Goal: Task Accomplishment & Management: Manage account settings

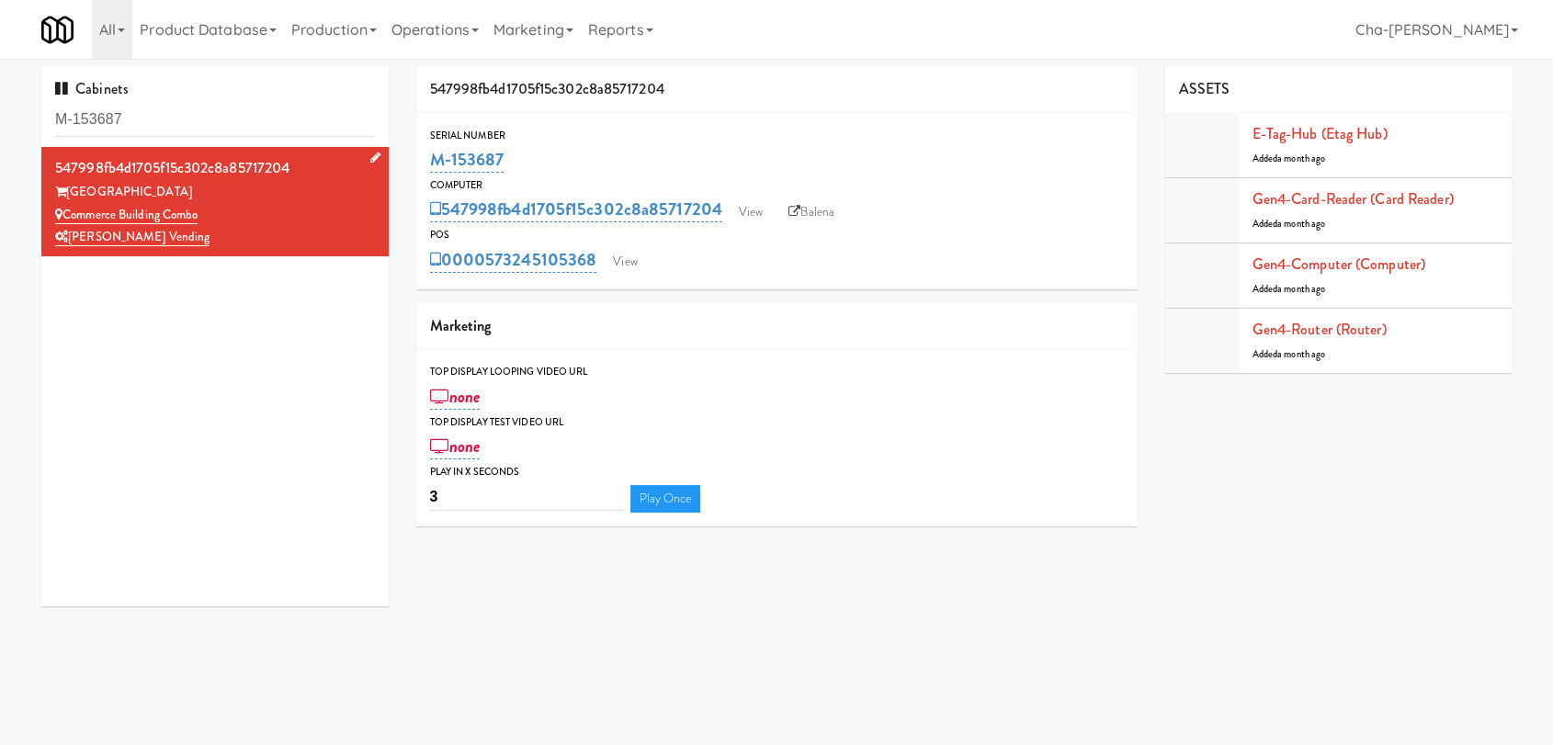
drag, startPoint x: 227, startPoint y: 218, endPoint x: 68, endPoint y: 214, distance: 159.0
click at [68, 214] on div "Commerce Building Combo" at bounding box center [215, 215] width 320 height 23
copy link "Commerce Building Combo"
click at [756, 208] on link "View" at bounding box center [751, 212] width 42 height 28
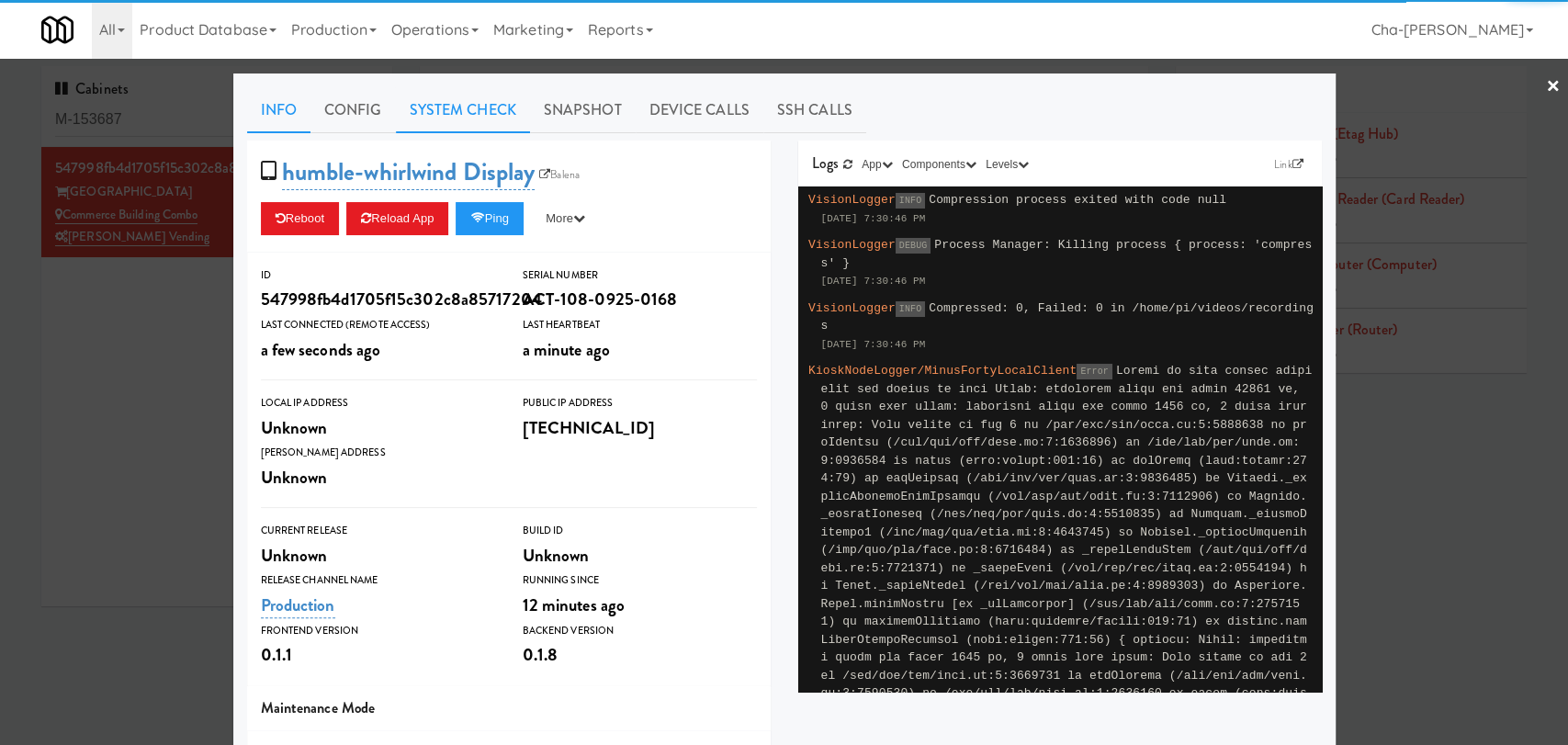
click at [487, 100] on link "System Check" at bounding box center [463, 110] width 134 height 46
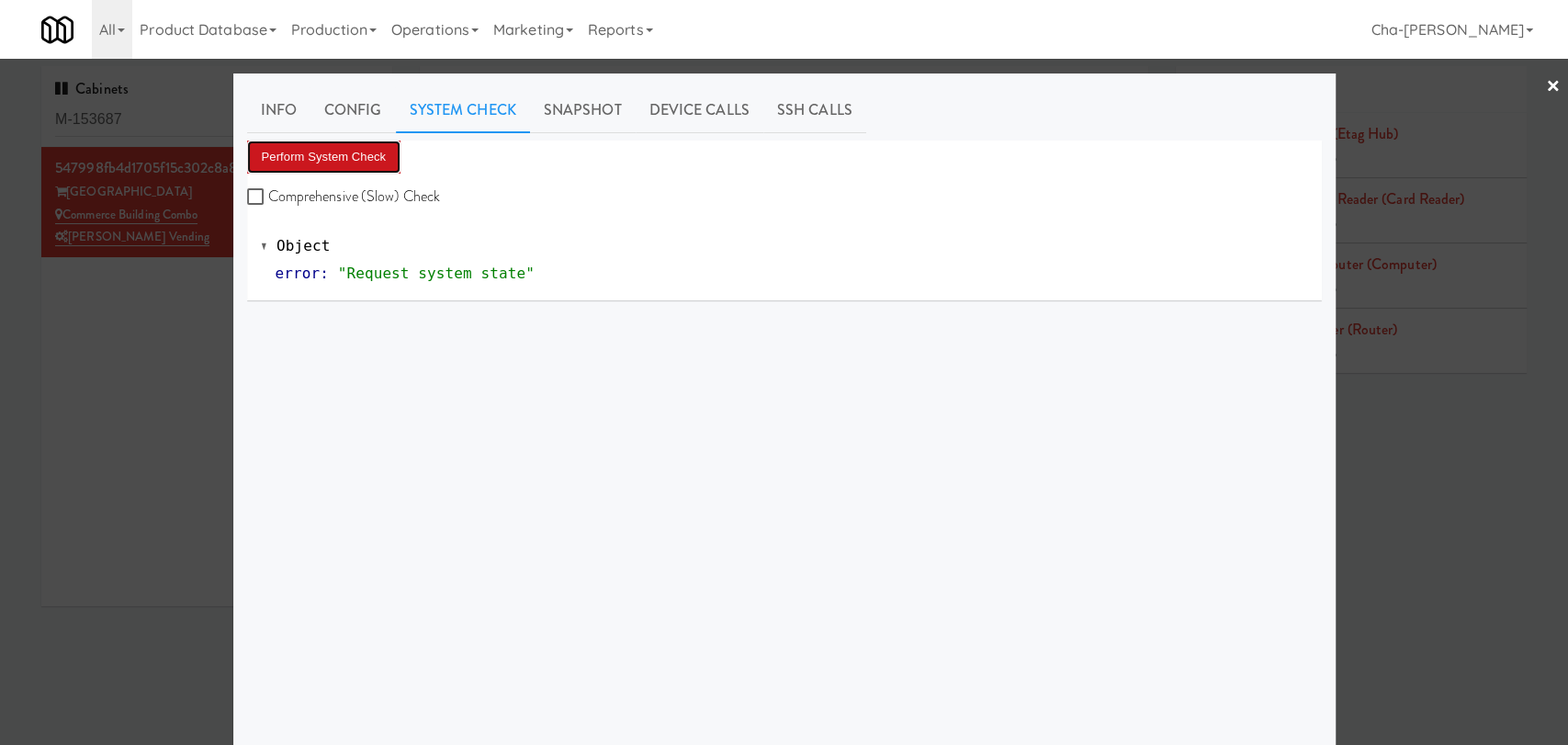
click at [316, 158] on button "Perform System Check" at bounding box center [324, 157] width 154 height 33
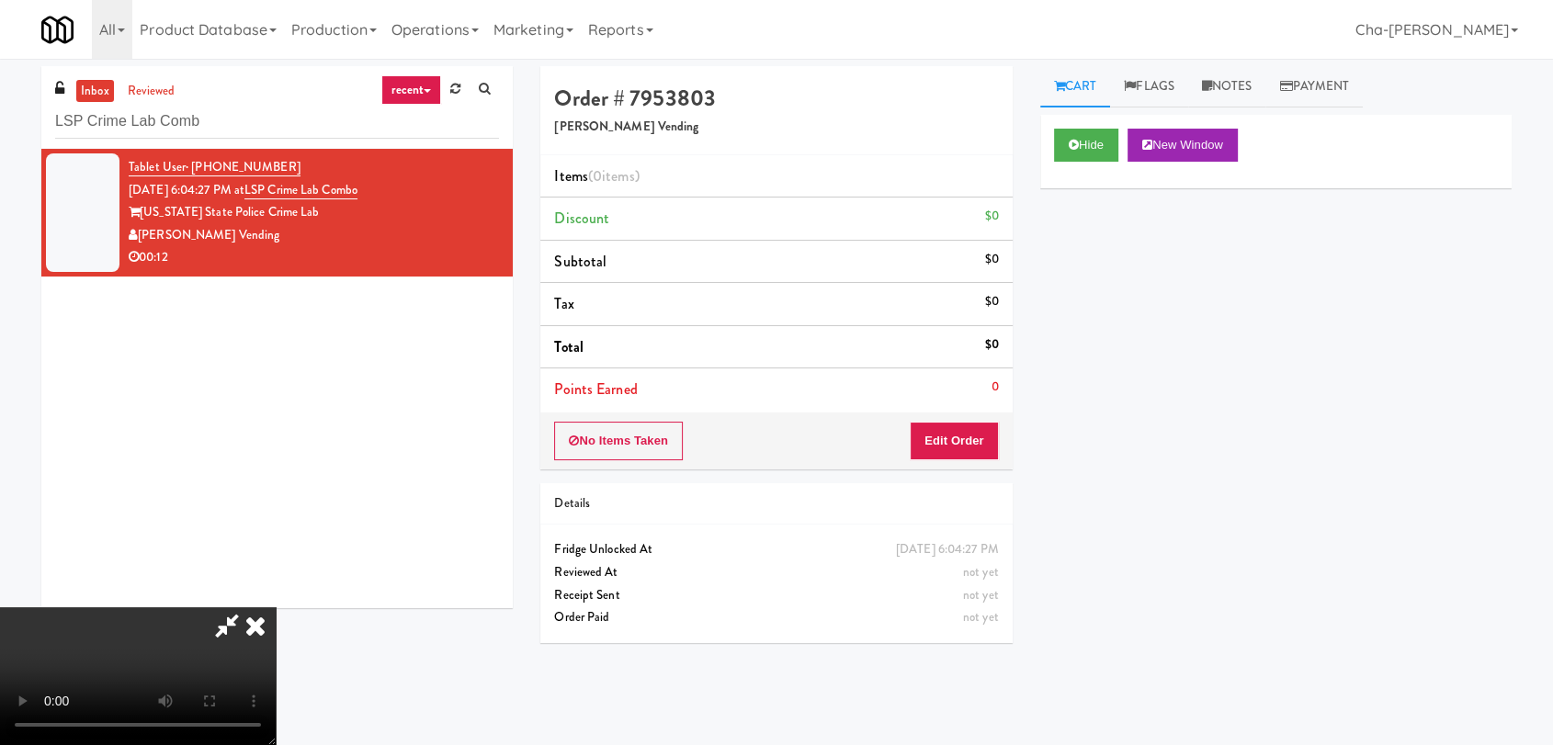
click at [276, 607] on icon at bounding box center [255, 625] width 40 height 37
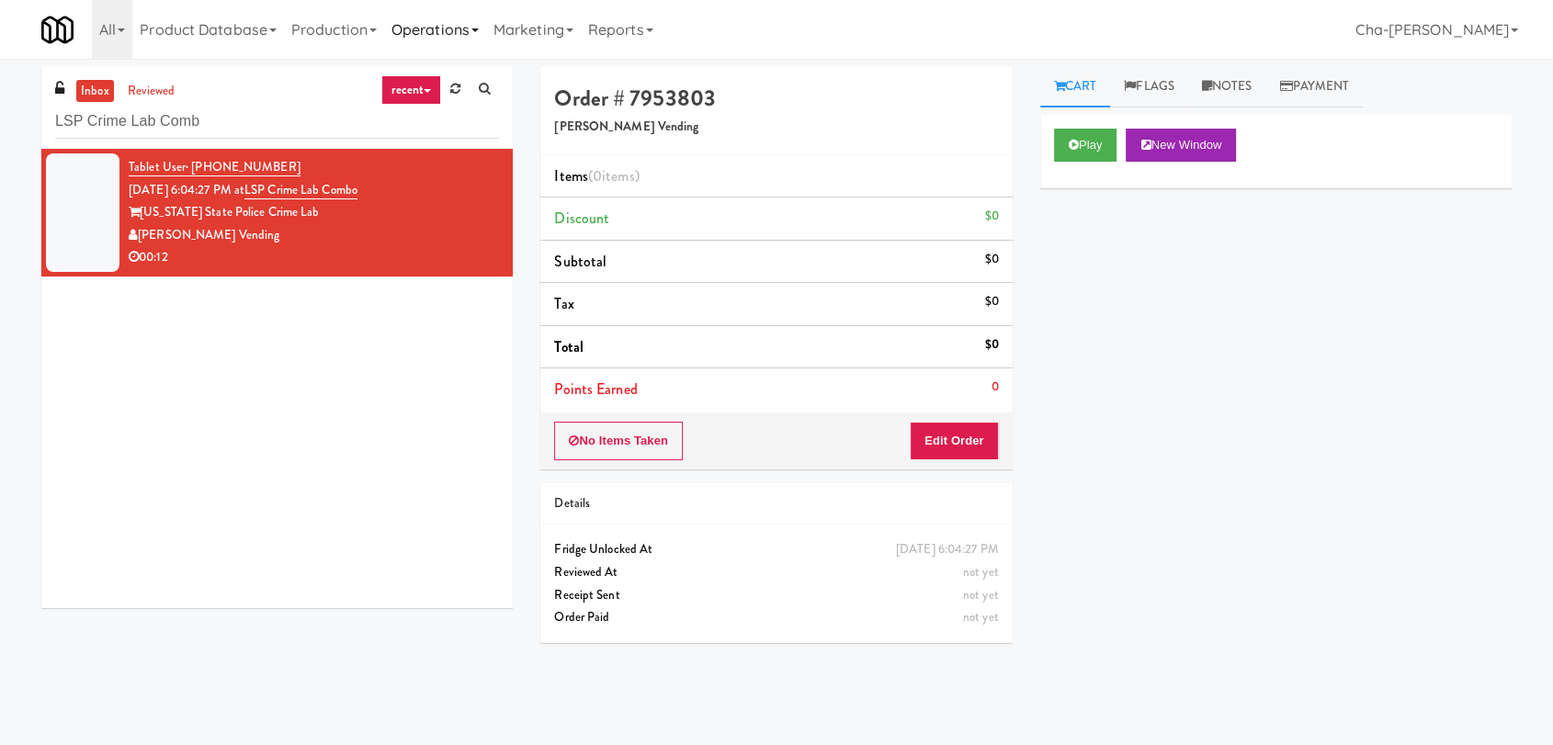
click at [453, 28] on link "Operations" at bounding box center [435, 29] width 102 height 59
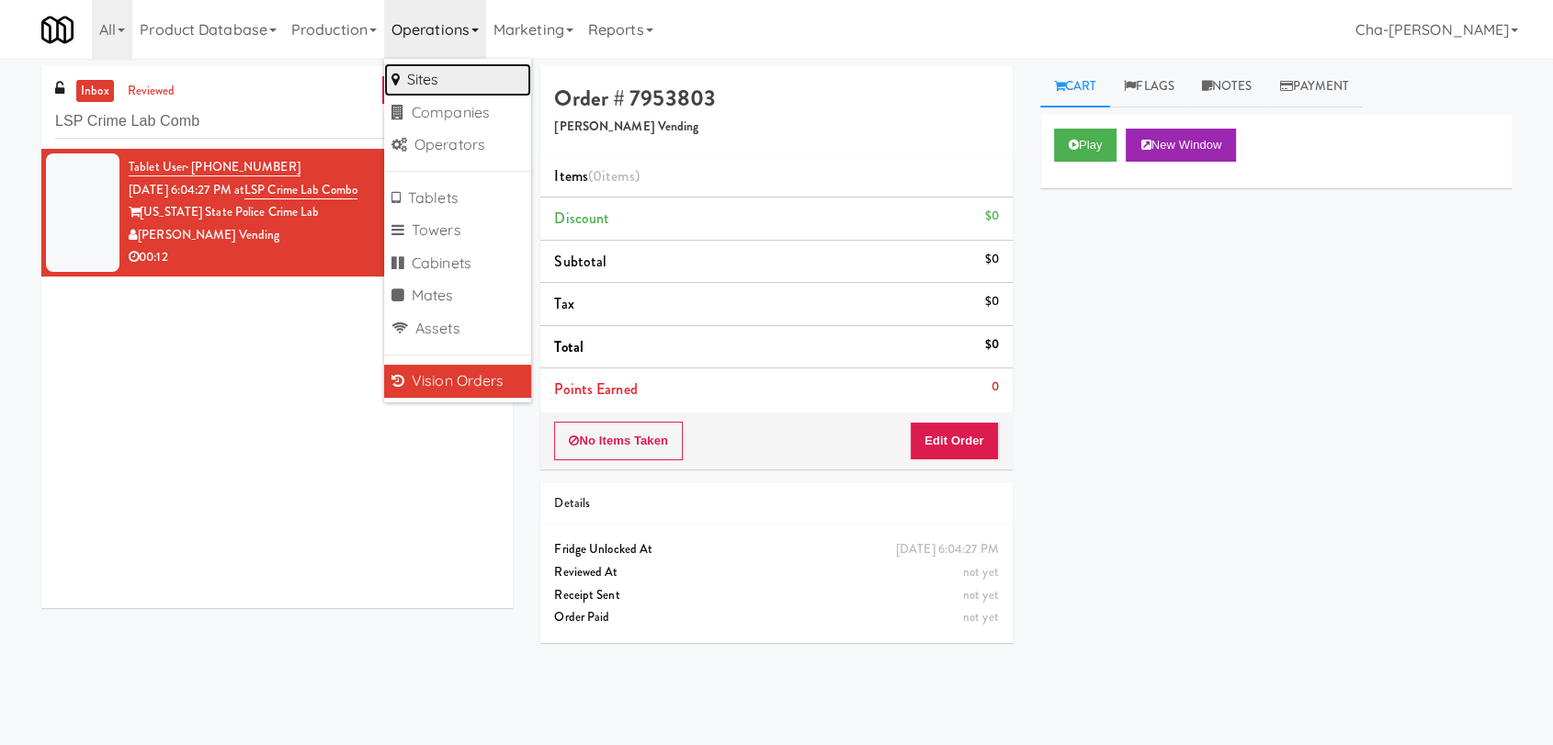
click at [441, 76] on link "Sites" at bounding box center [457, 79] width 147 height 33
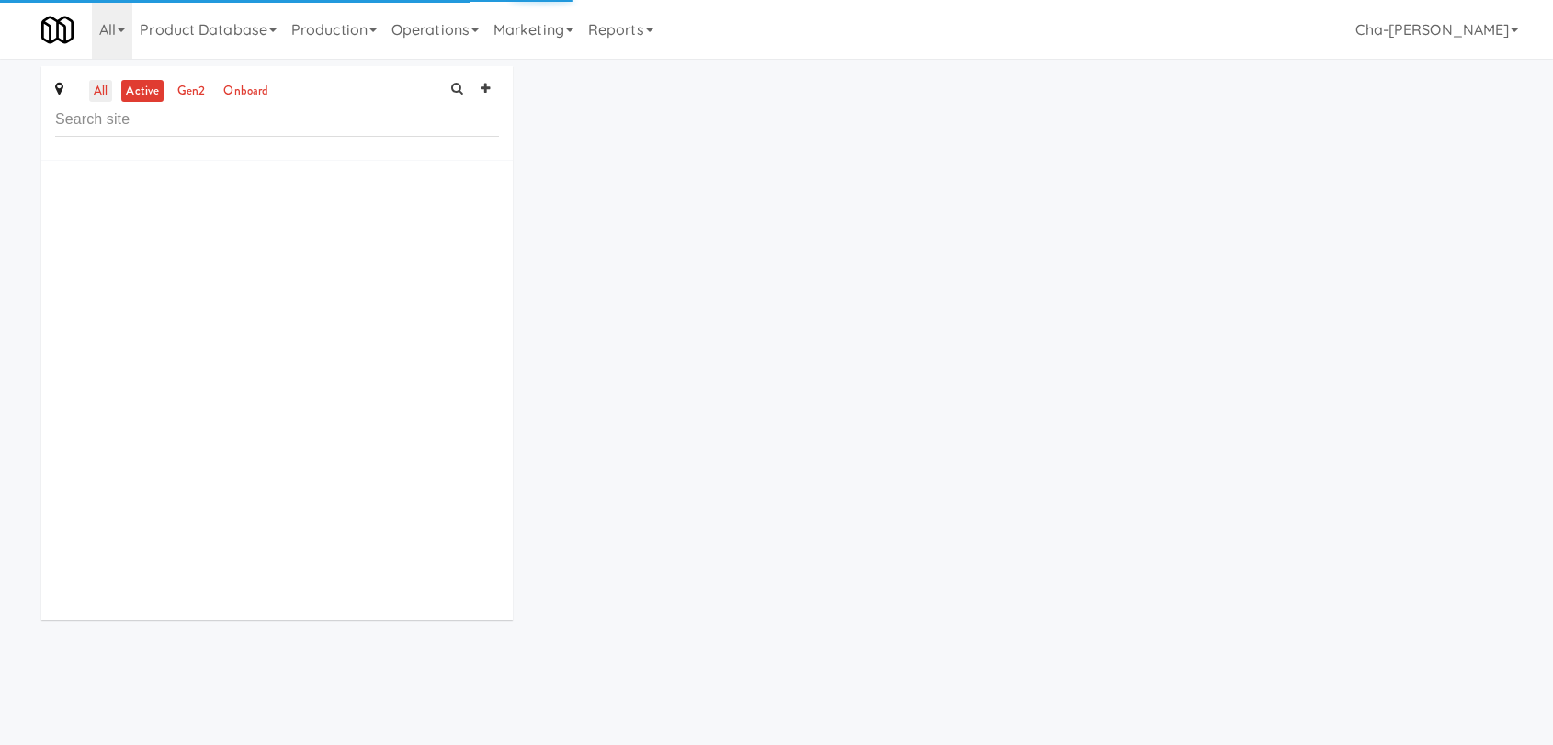
click at [108, 85] on link "all" at bounding box center [100, 91] width 23 height 23
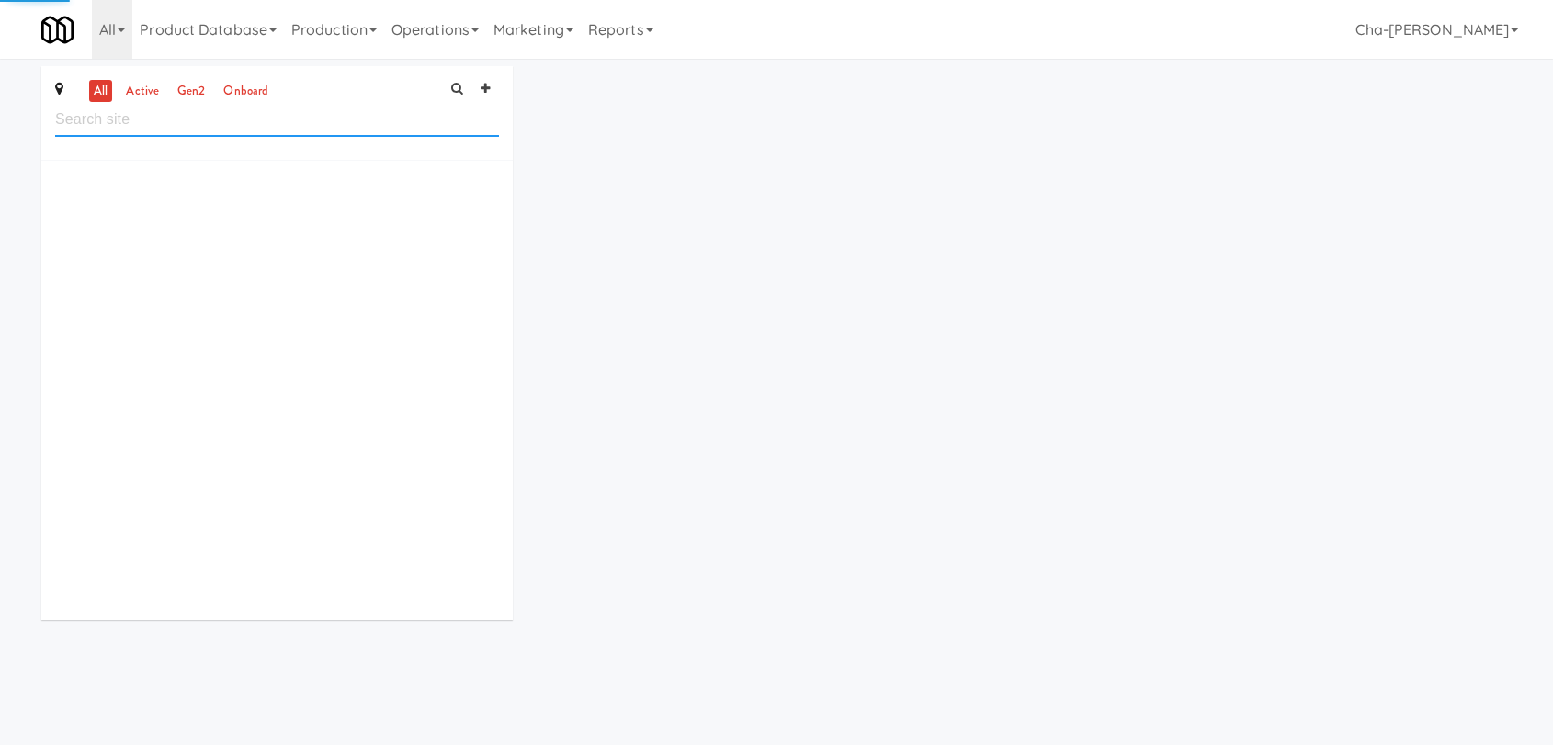
click at [126, 124] on input "text" at bounding box center [277, 120] width 444 height 34
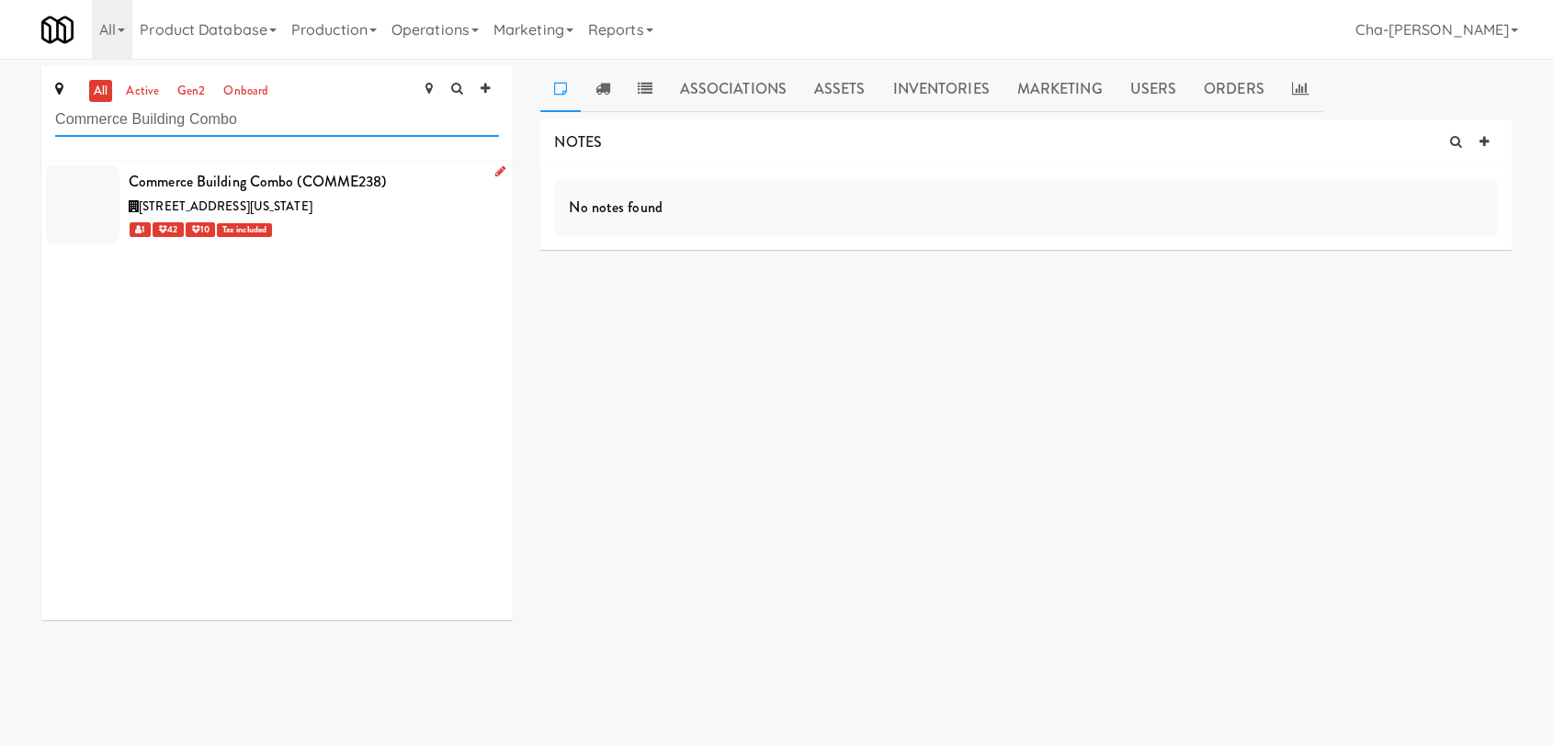
type input "Commerce Building Combo"
click at [419, 232] on div "1 42 10 Tax included" at bounding box center [314, 229] width 370 height 23
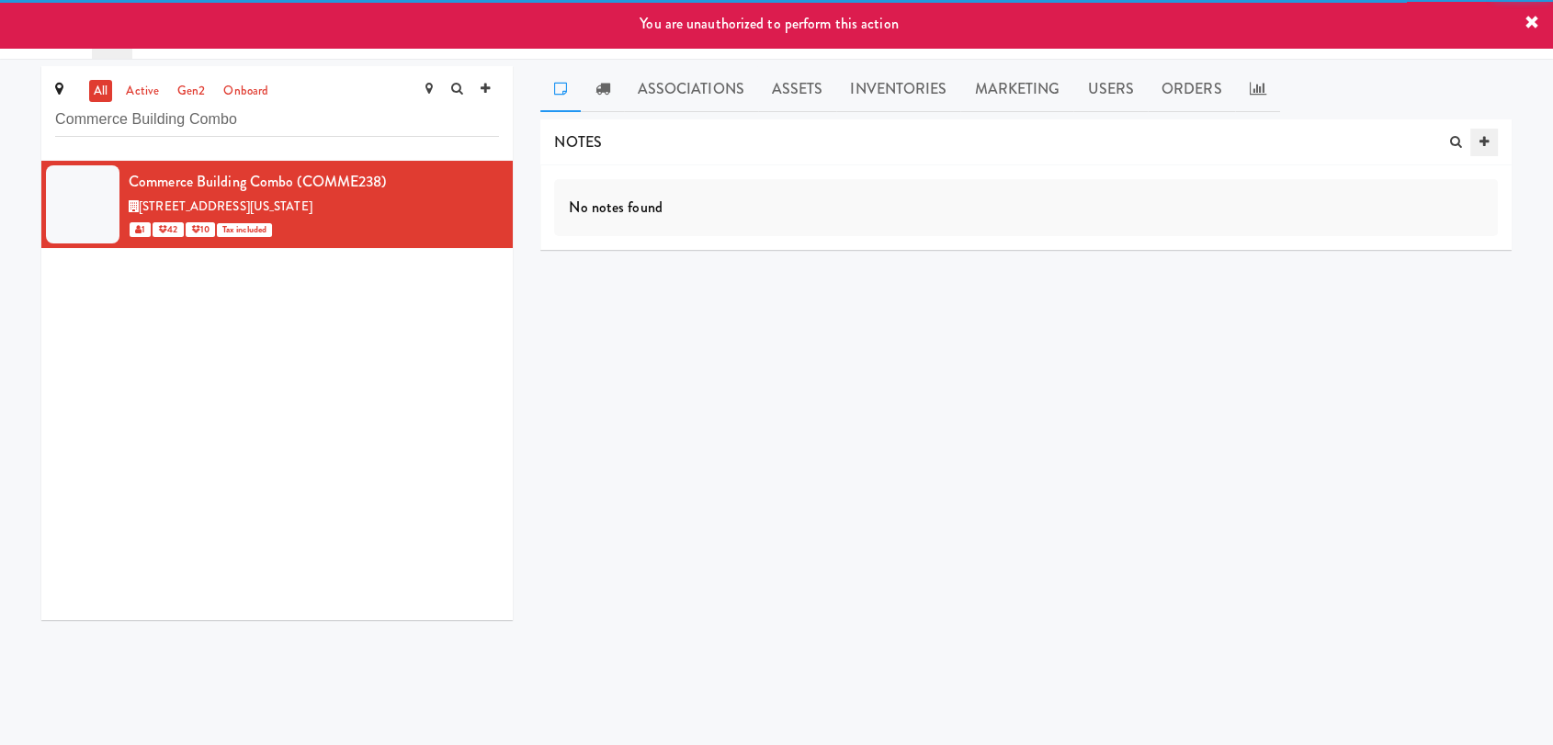
click at [1480, 147] on icon at bounding box center [1484, 142] width 9 height 12
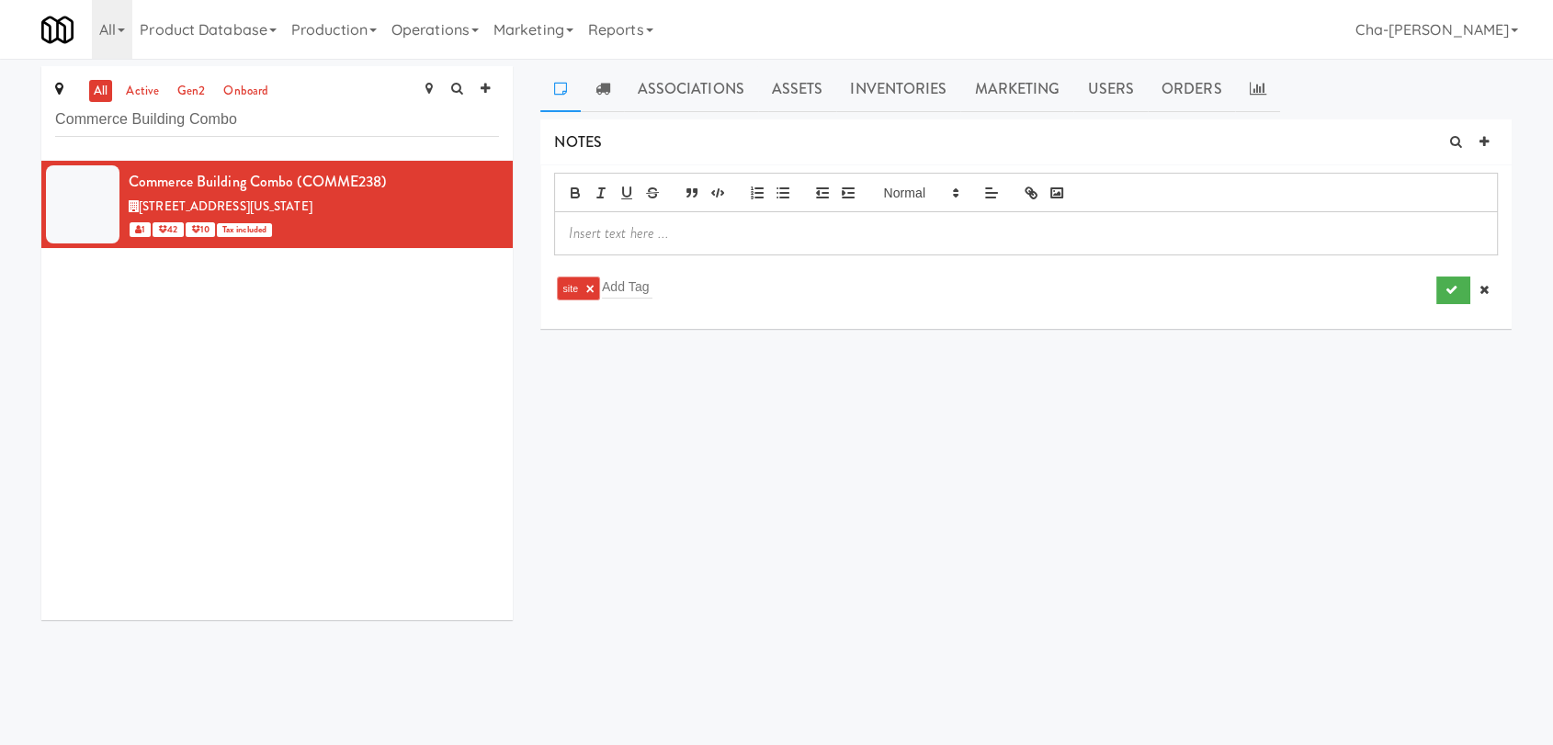
click at [675, 290] on div "site × Add Tag" at bounding box center [904, 288] width 700 height 29
type input "b"
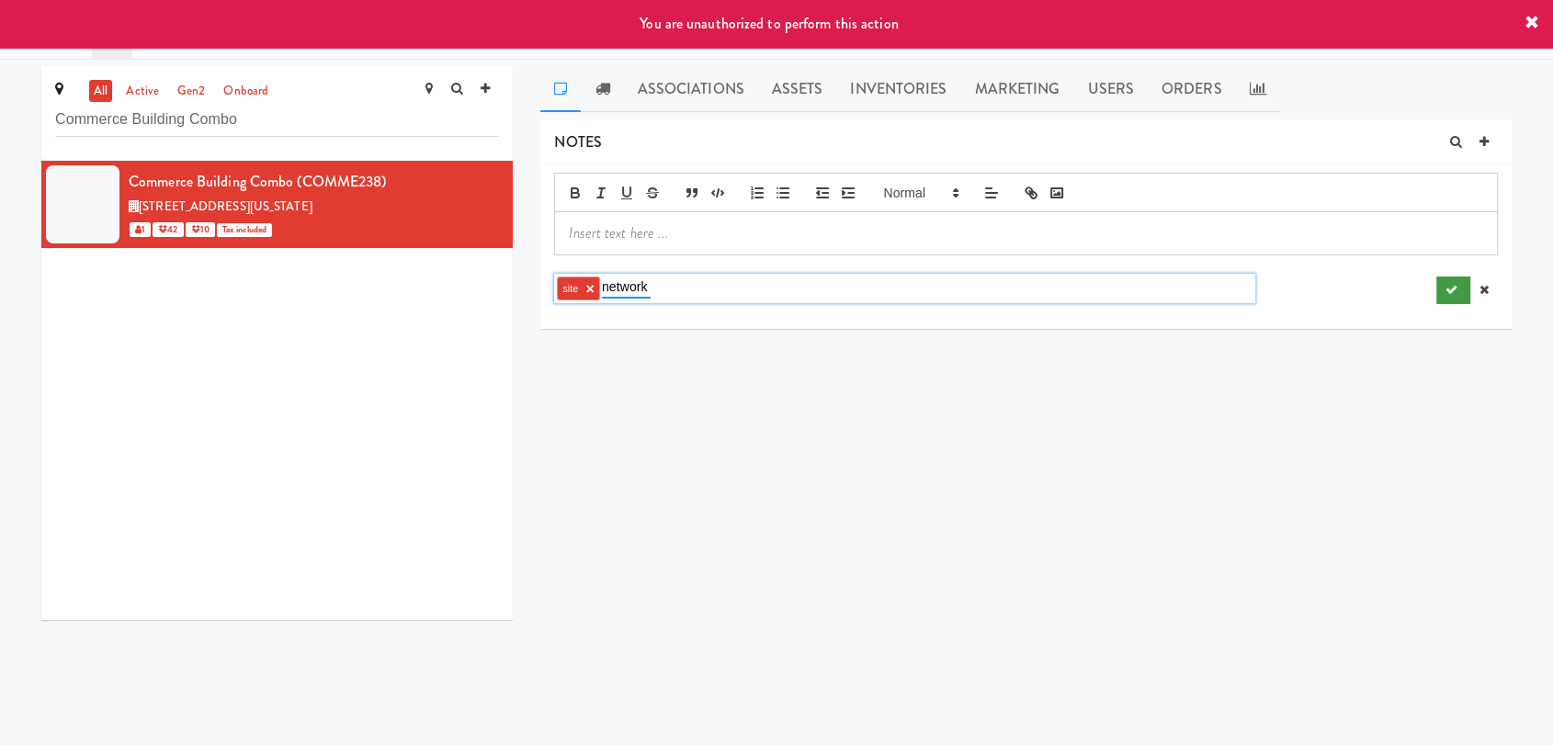
type input "network"
click at [1456, 295] on icon "submit" at bounding box center [1452, 290] width 12 height 12
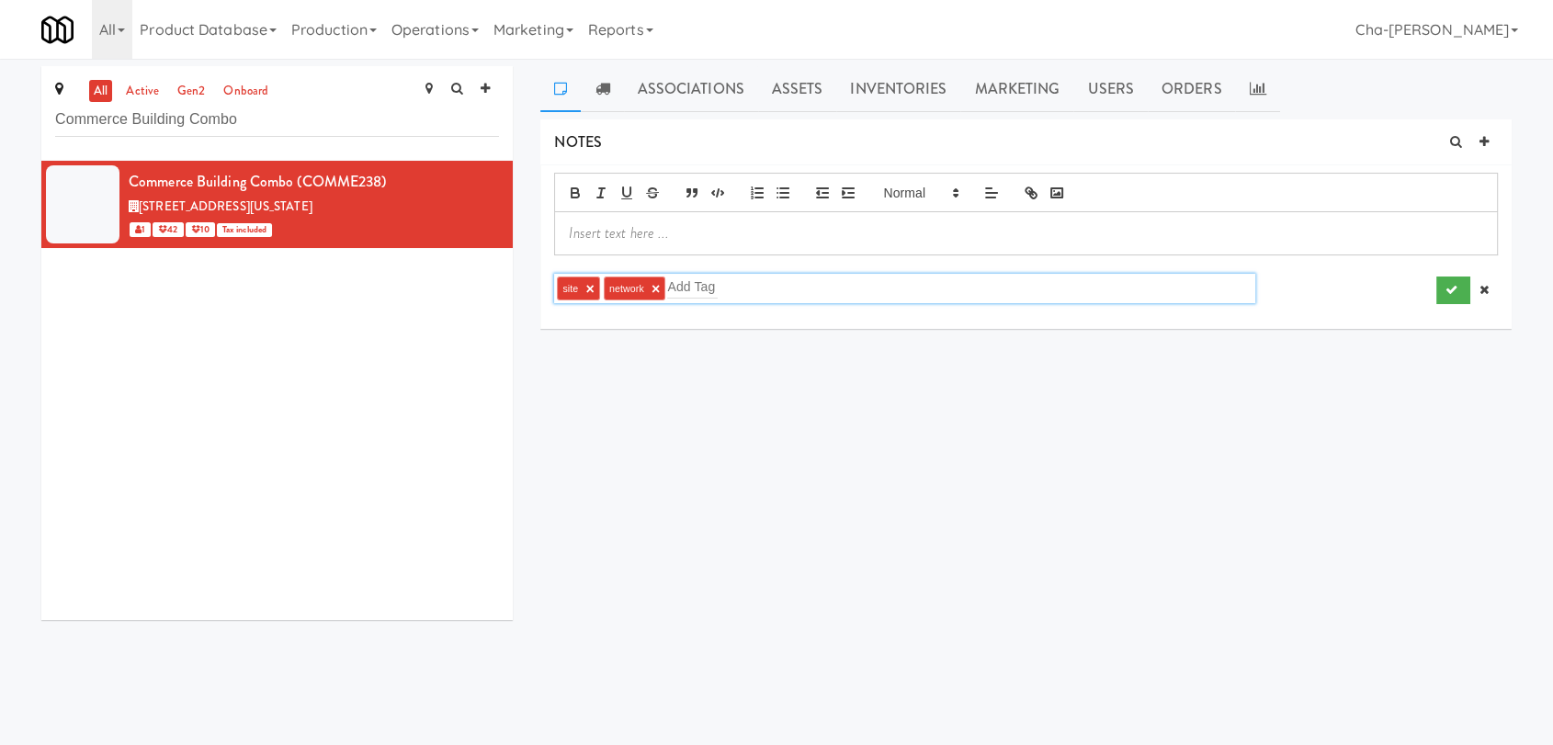
click at [604, 226] on p at bounding box center [1026, 233] width 914 height 20
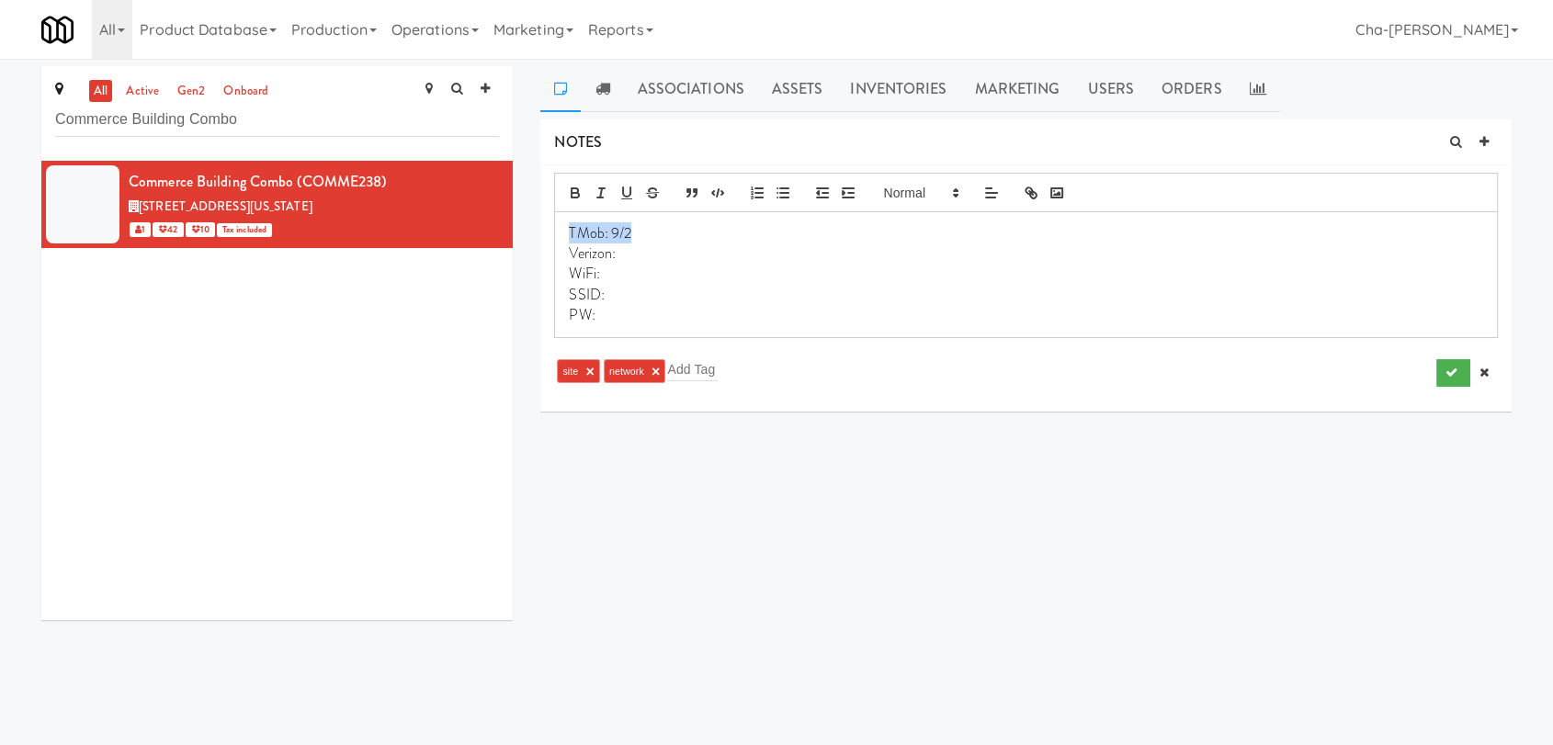
drag, startPoint x: 639, startPoint y: 227, endPoint x: 559, endPoint y: 231, distance: 80.0
click at [559, 231] on div "TMob: 9/2 Verizon: WiFi: SSID: PW:" at bounding box center [1026, 274] width 942 height 125
click at [641, 261] on p "Verizon:" at bounding box center [1026, 254] width 914 height 20
click at [1446, 370] on icon "submit" at bounding box center [1452, 373] width 12 height 12
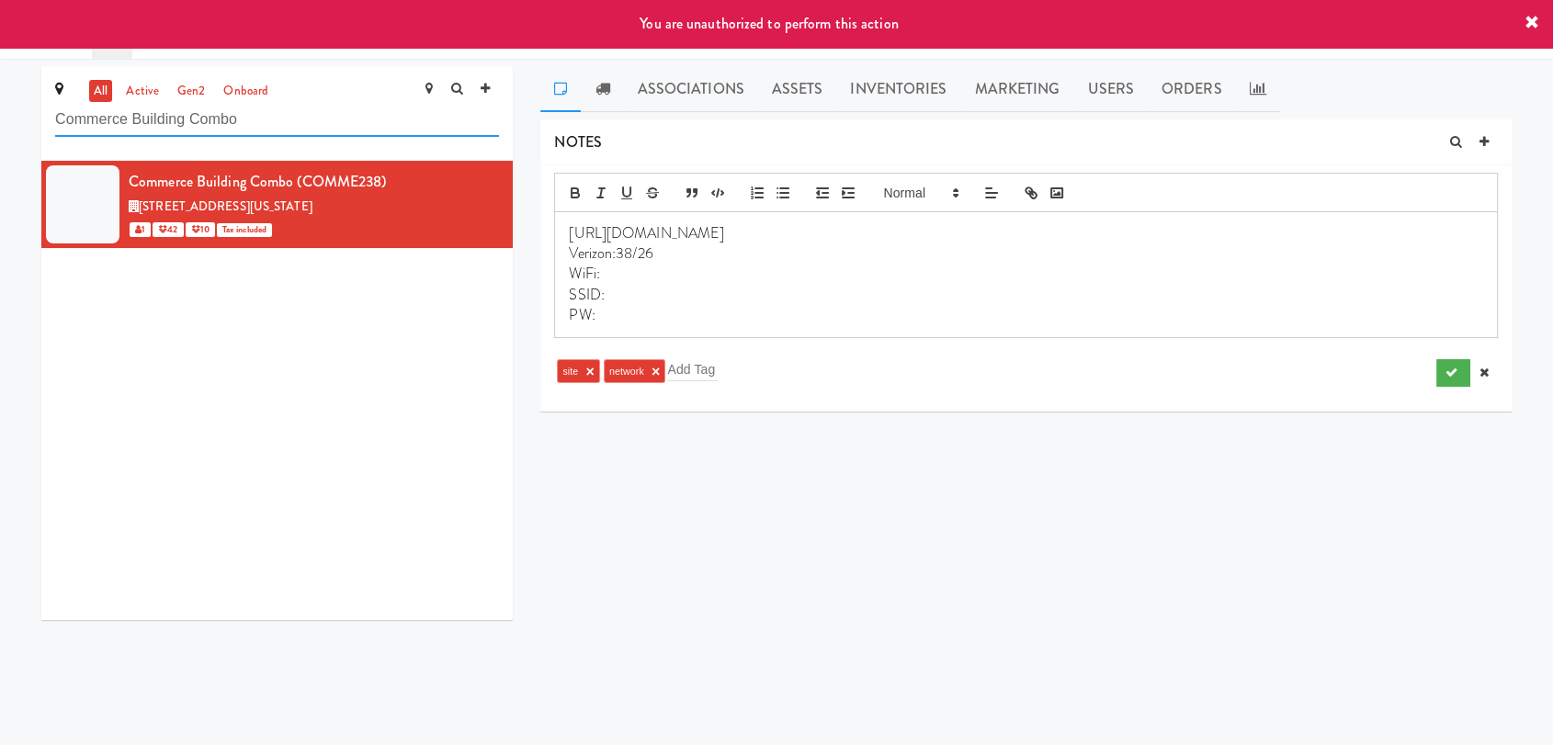
drag, startPoint x: 243, startPoint y: 128, endPoint x: 57, endPoint y: 140, distance: 186.0
click at [57, 140] on div "all active gen2 onboard Commerce Building Combo" at bounding box center [276, 113] width 471 height 95
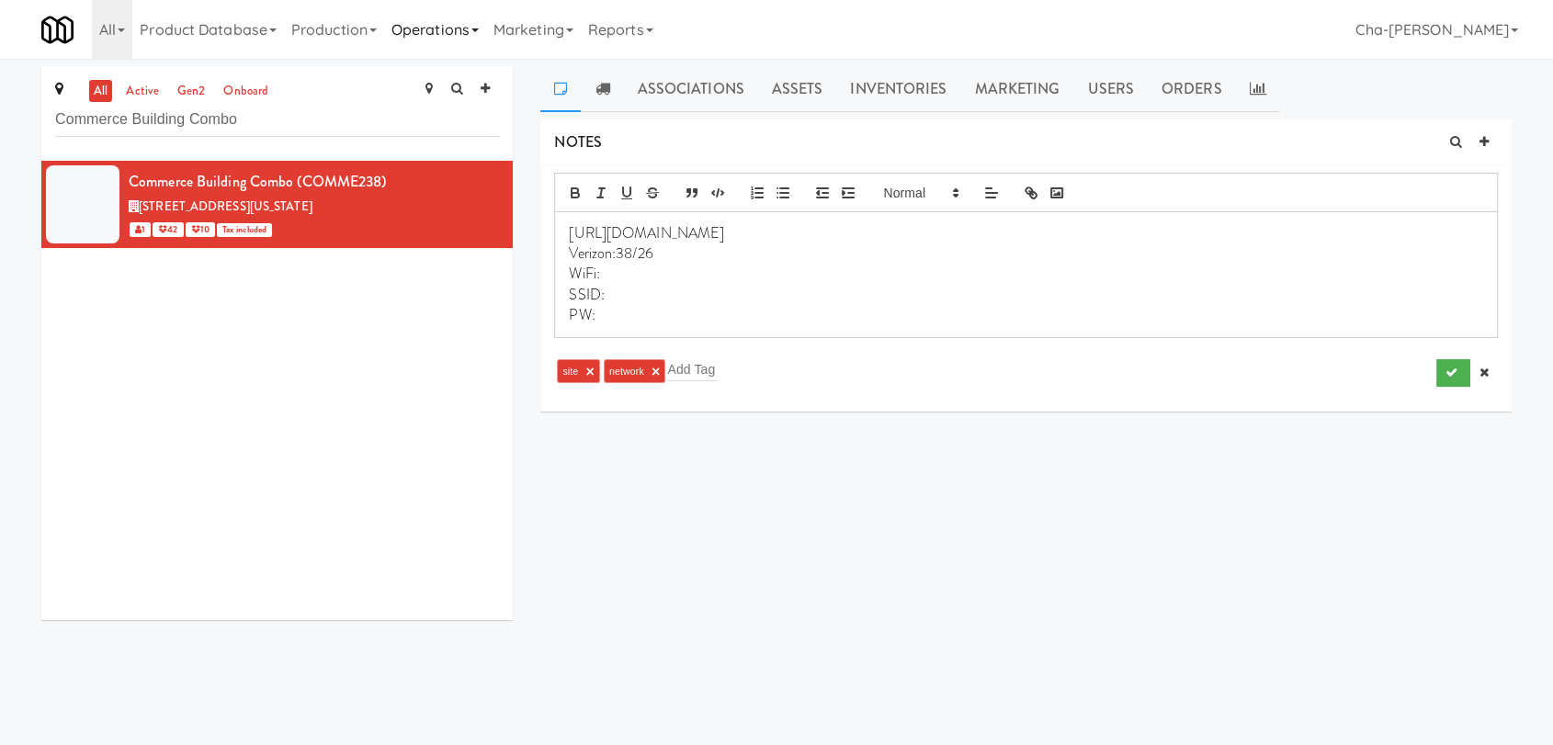
click at [440, 17] on link "Operations" at bounding box center [435, 29] width 102 height 59
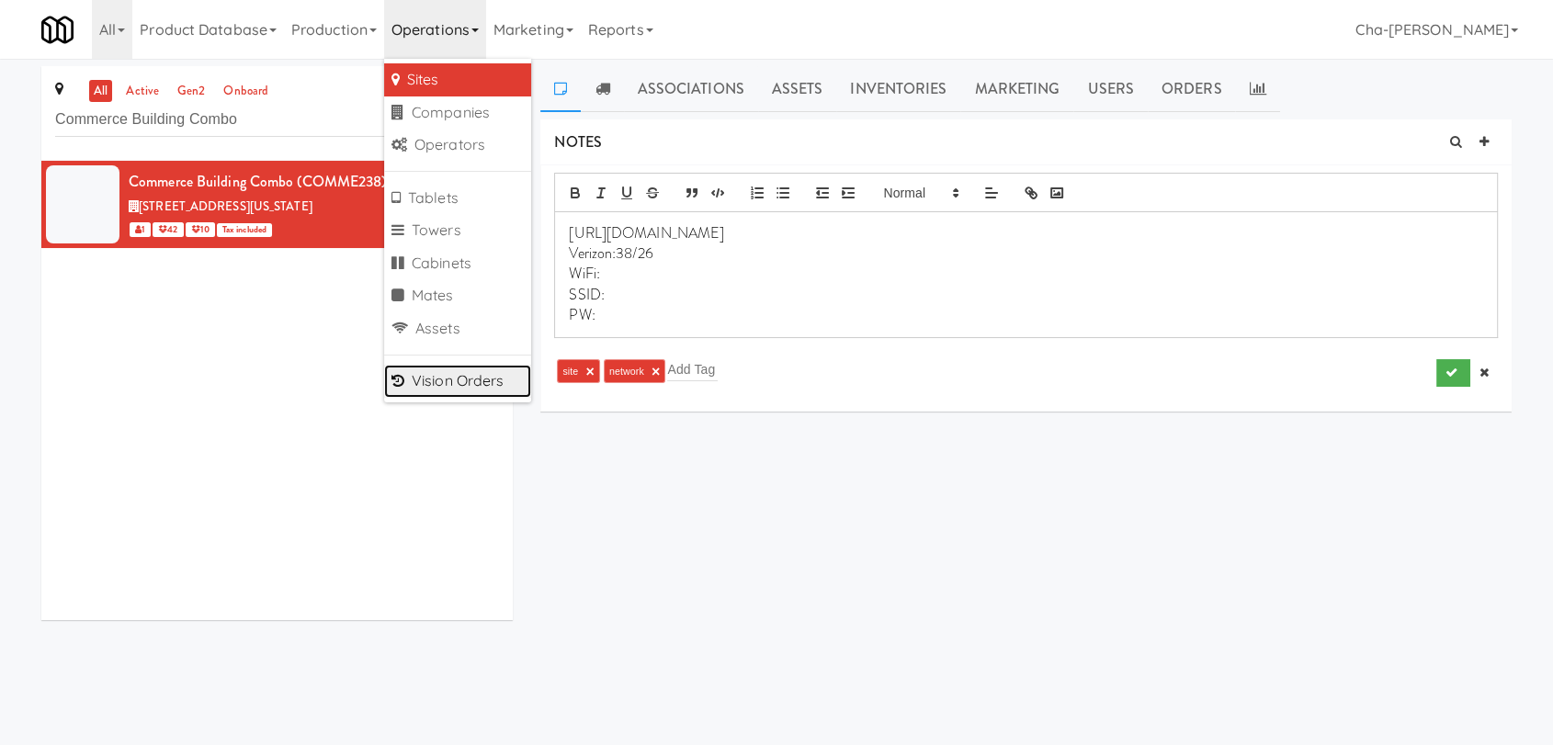
click at [459, 383] on link "Vision Orders" at bounding box center [457, 381] width 147 height 33
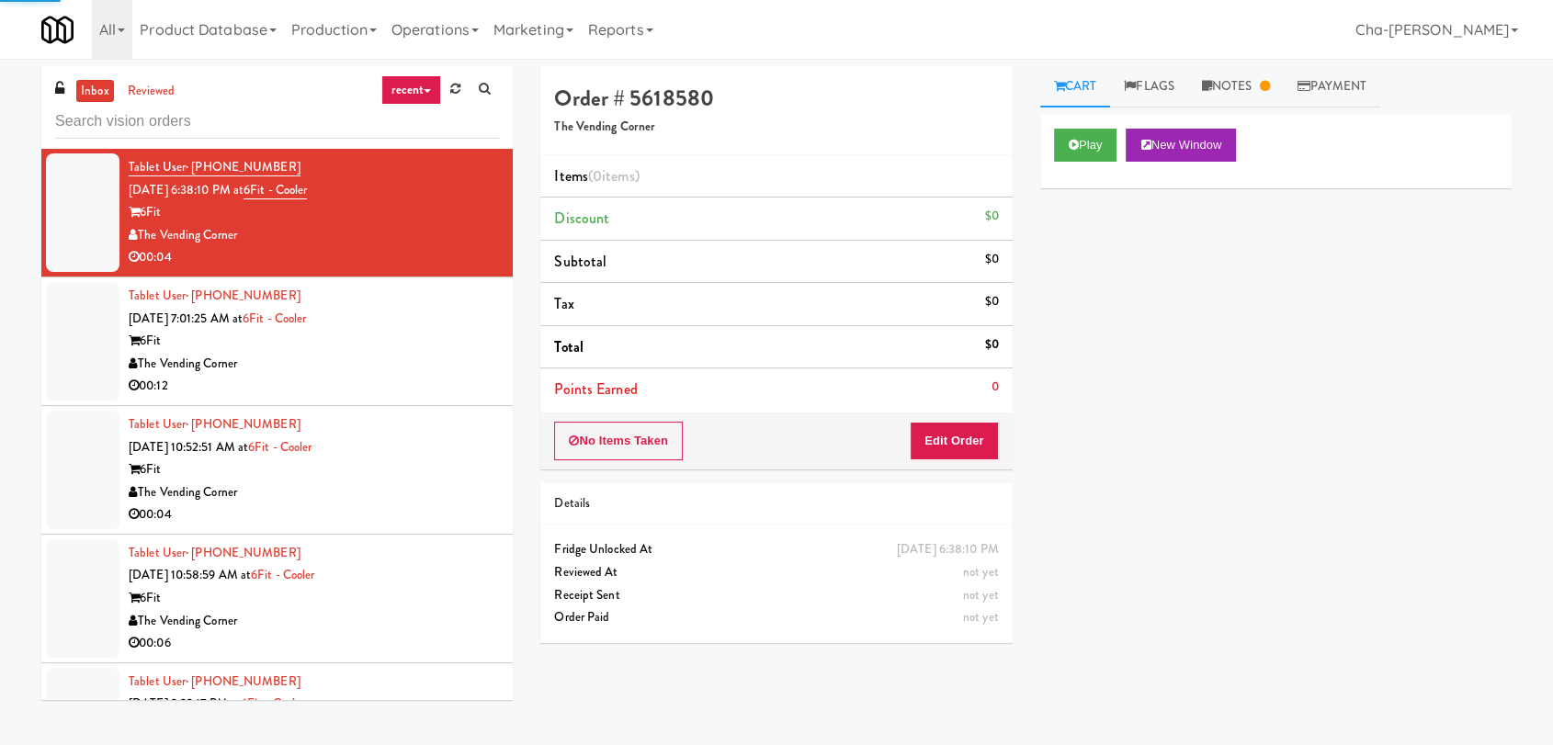
click at [142, 120] on input "text" at bounding box center [277, 122] width 444 height 34
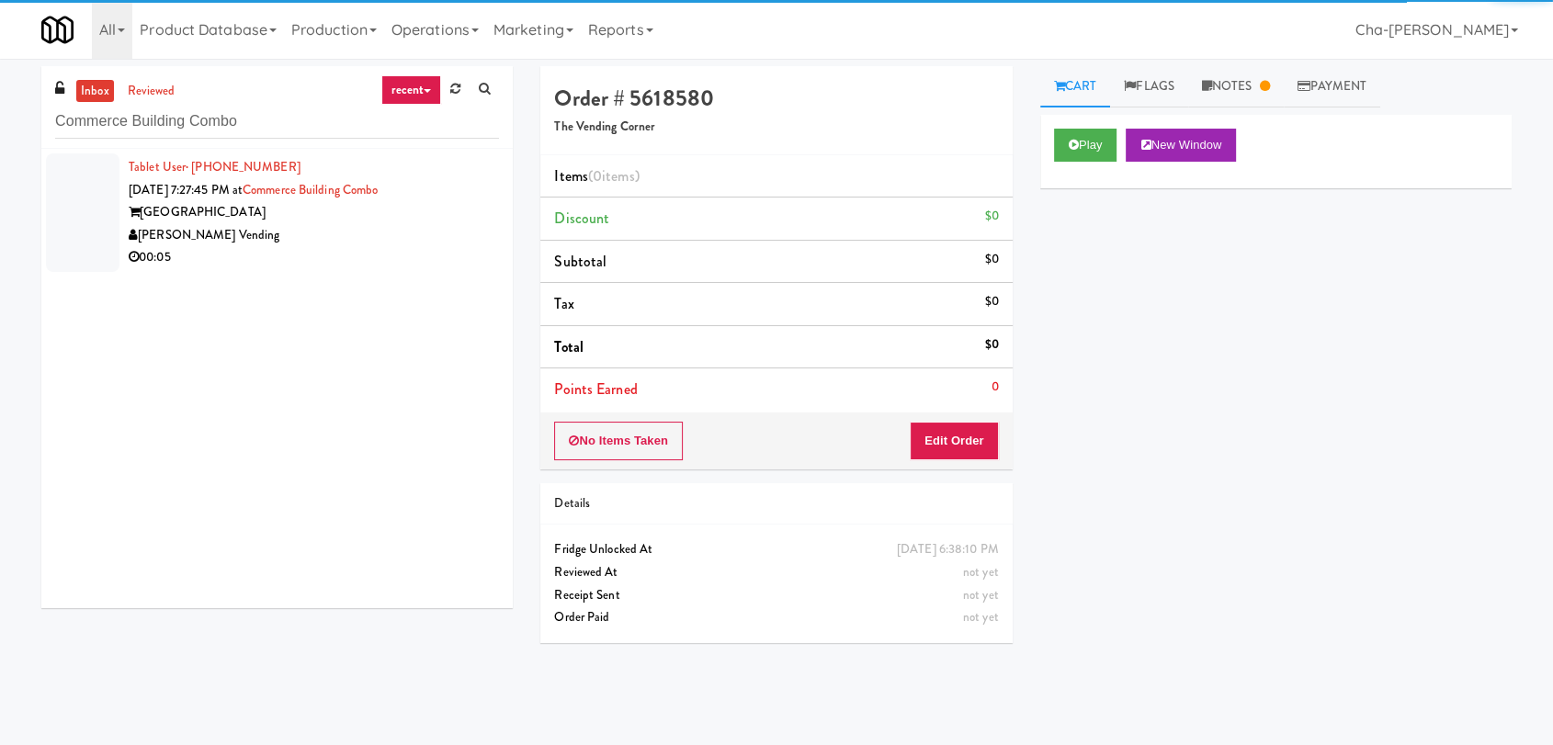
type input "Commerce Building Combo"
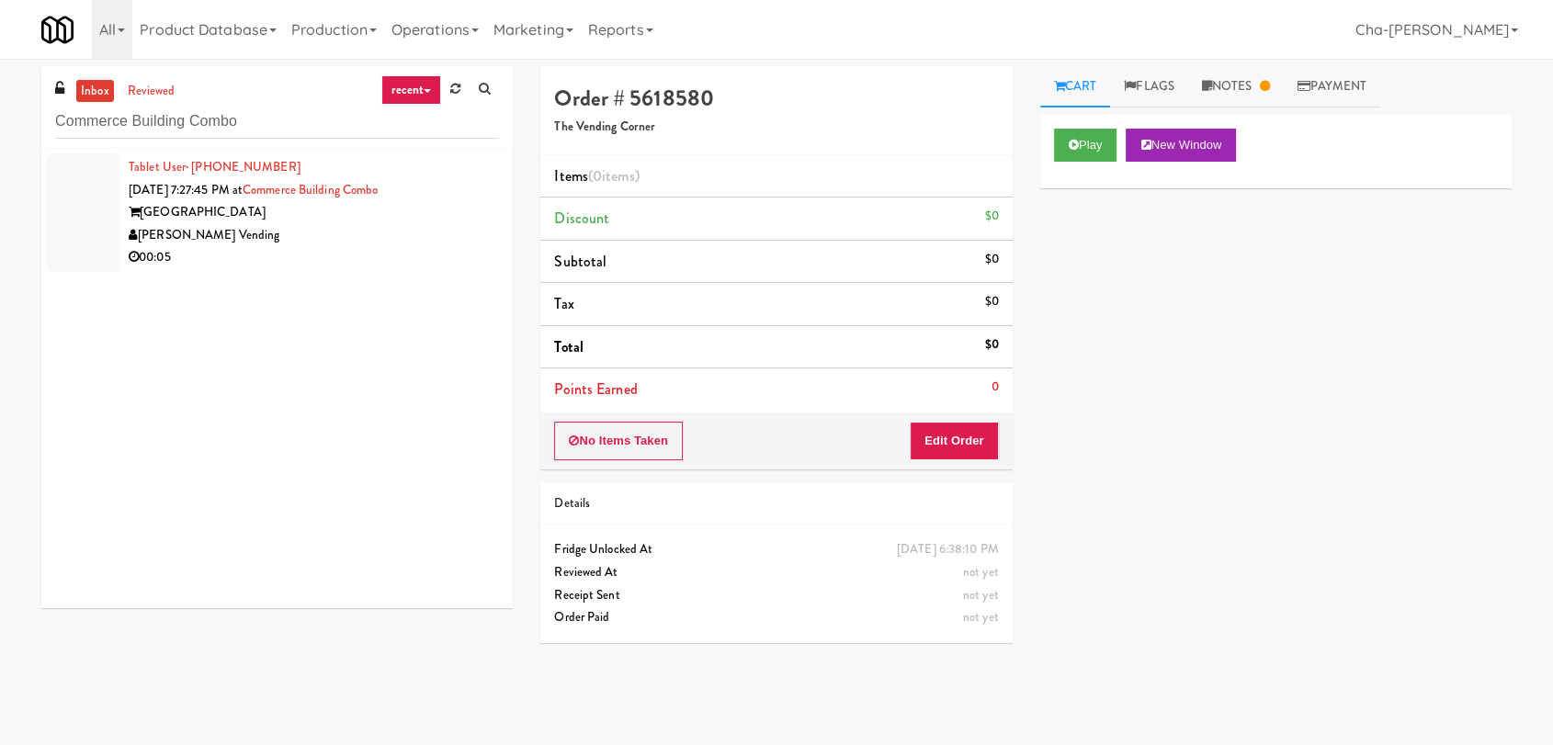
click at [400, 211] on div "[GEOGRAPHIC_DATA]" at bounding box center [314, 212] width 370 height 23
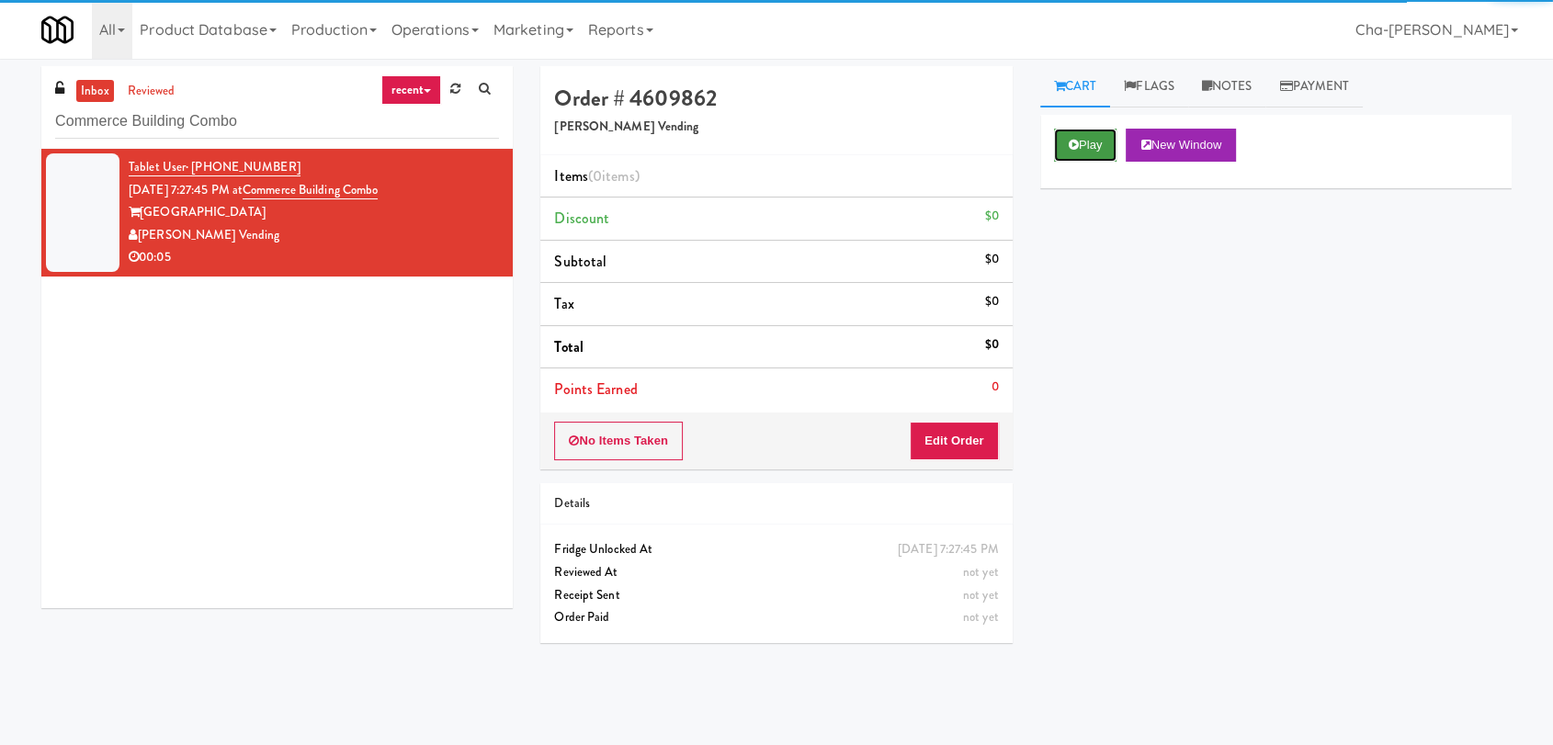
click at [1088, 142] on button "Play" at bounding box center [1085, 145] width 63 height 33
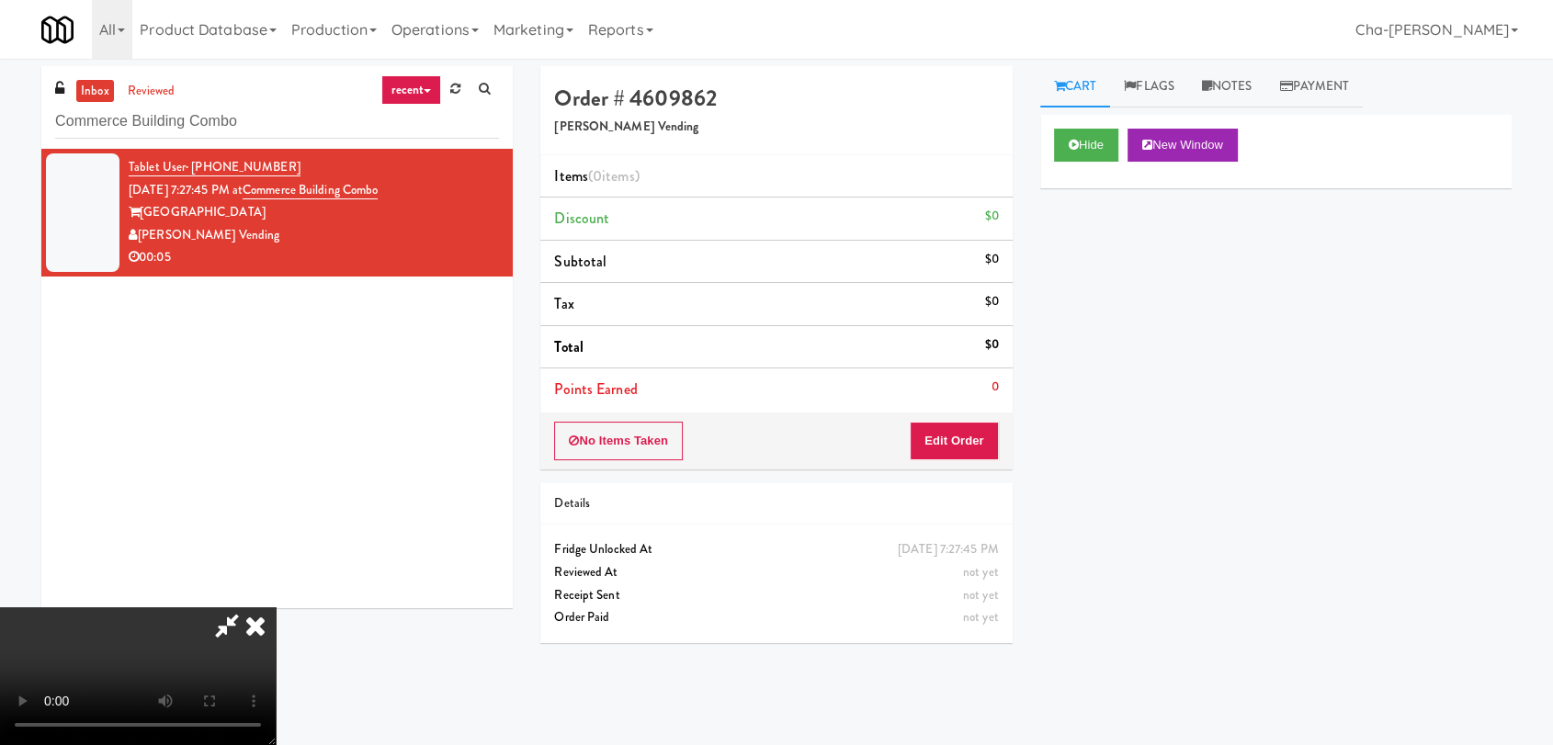
click at [276, 607] on icon at bounding box center [255, 625] width 40 height 37
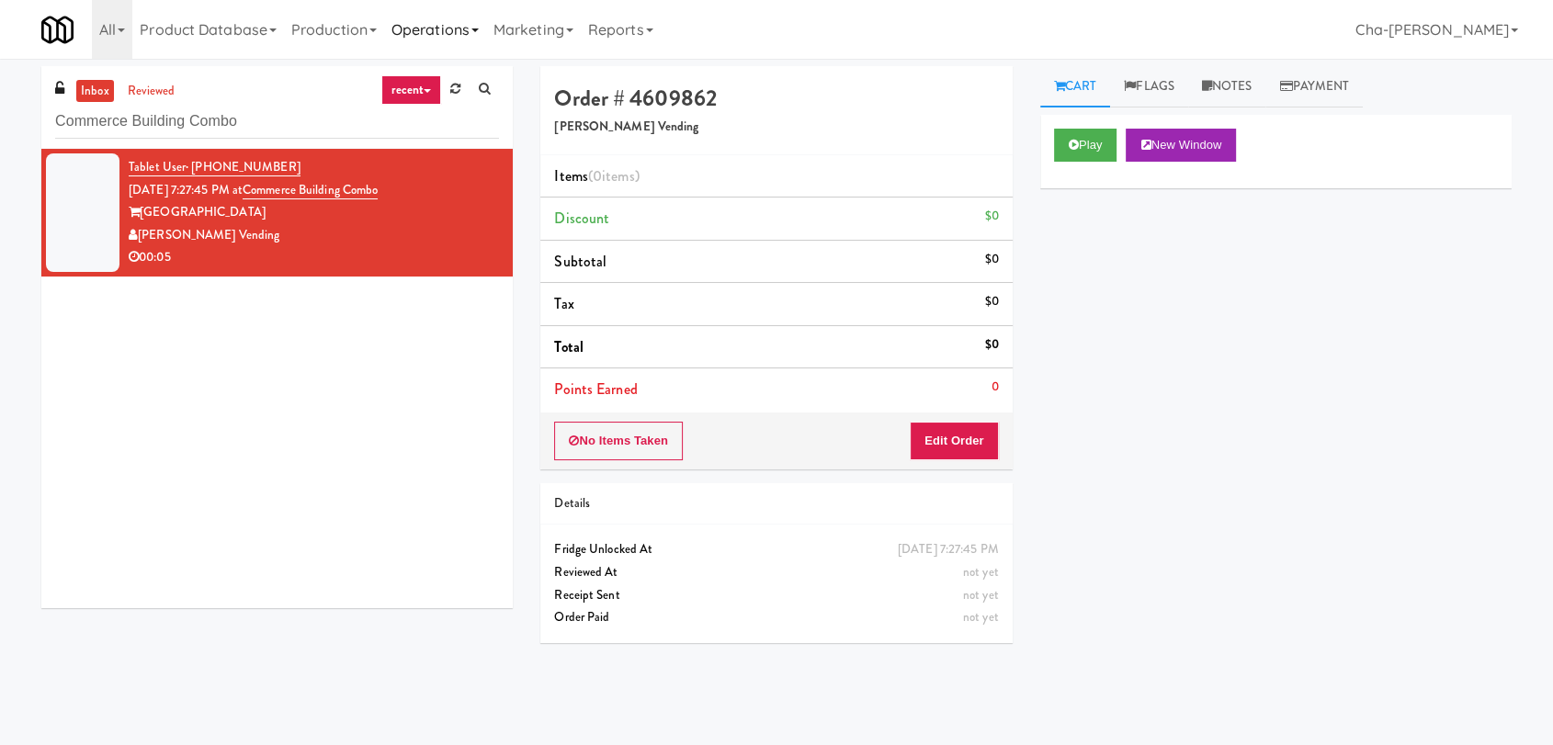
click at [445, 31] on link "Operations" at bounding box center [435, 29] width 102 height 59
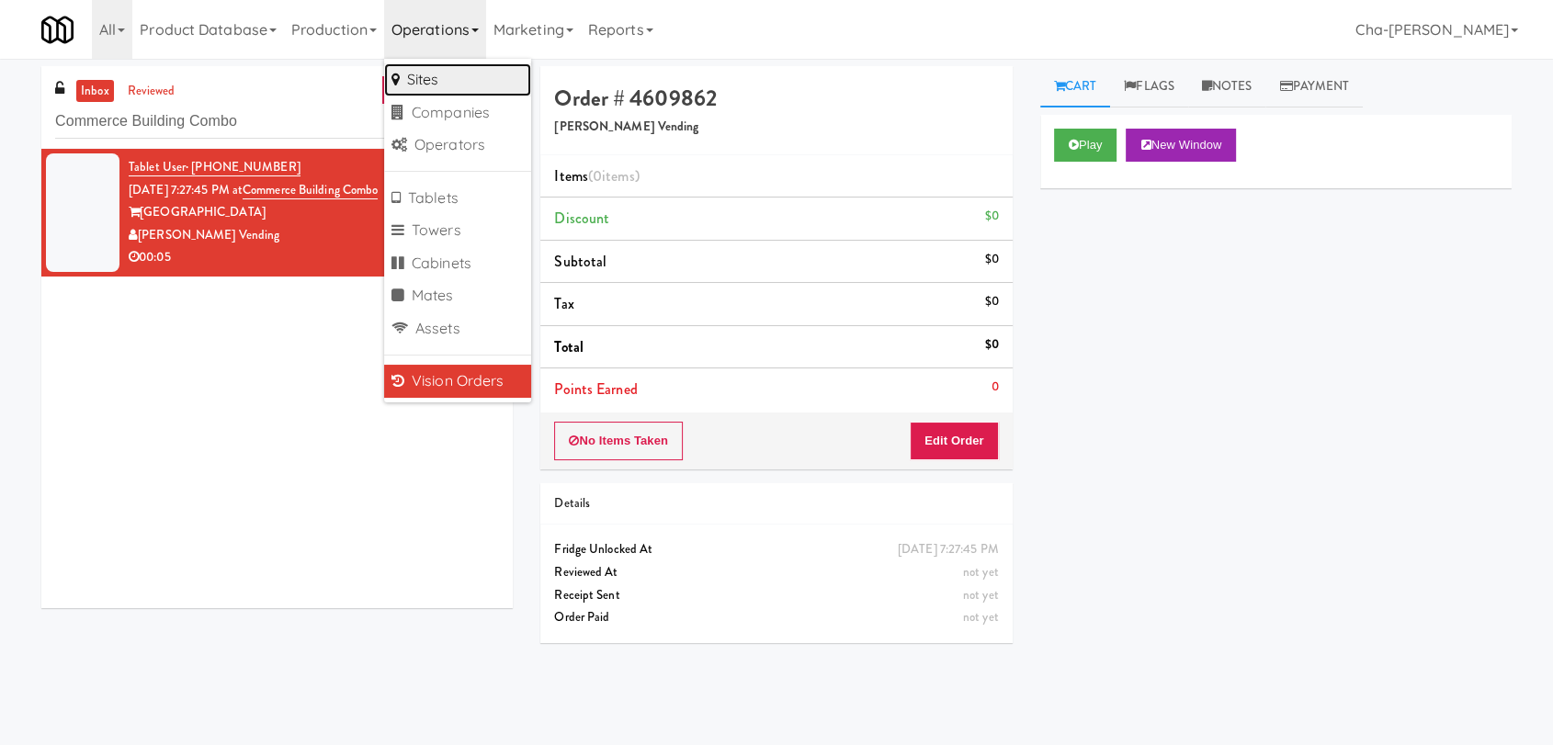
click at [451, 81] on link "Sites" at bounding box center [457, 79] width 147 height 33
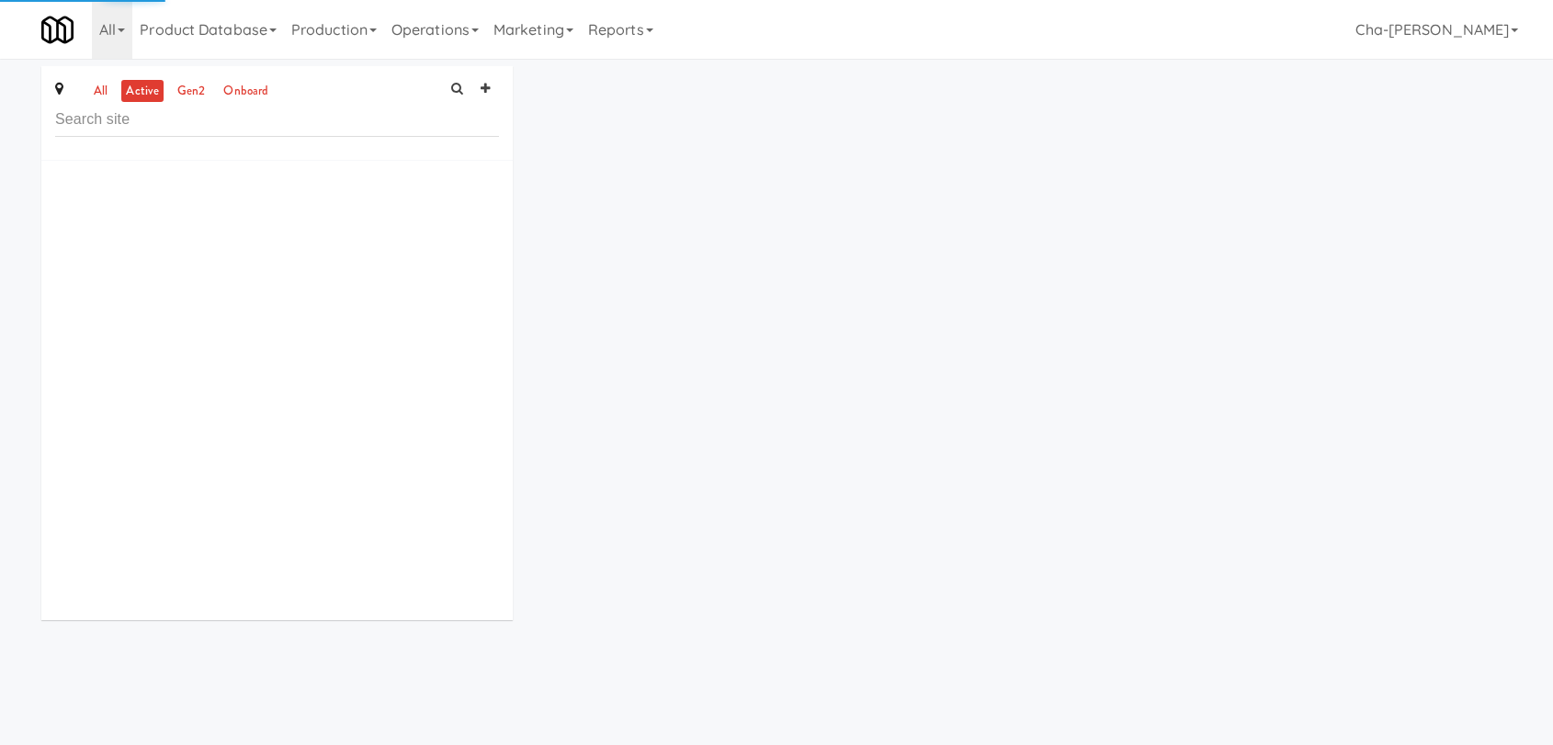
click at [131, 123] on input "text" at bounding box center [277, 120] width 444 height 34
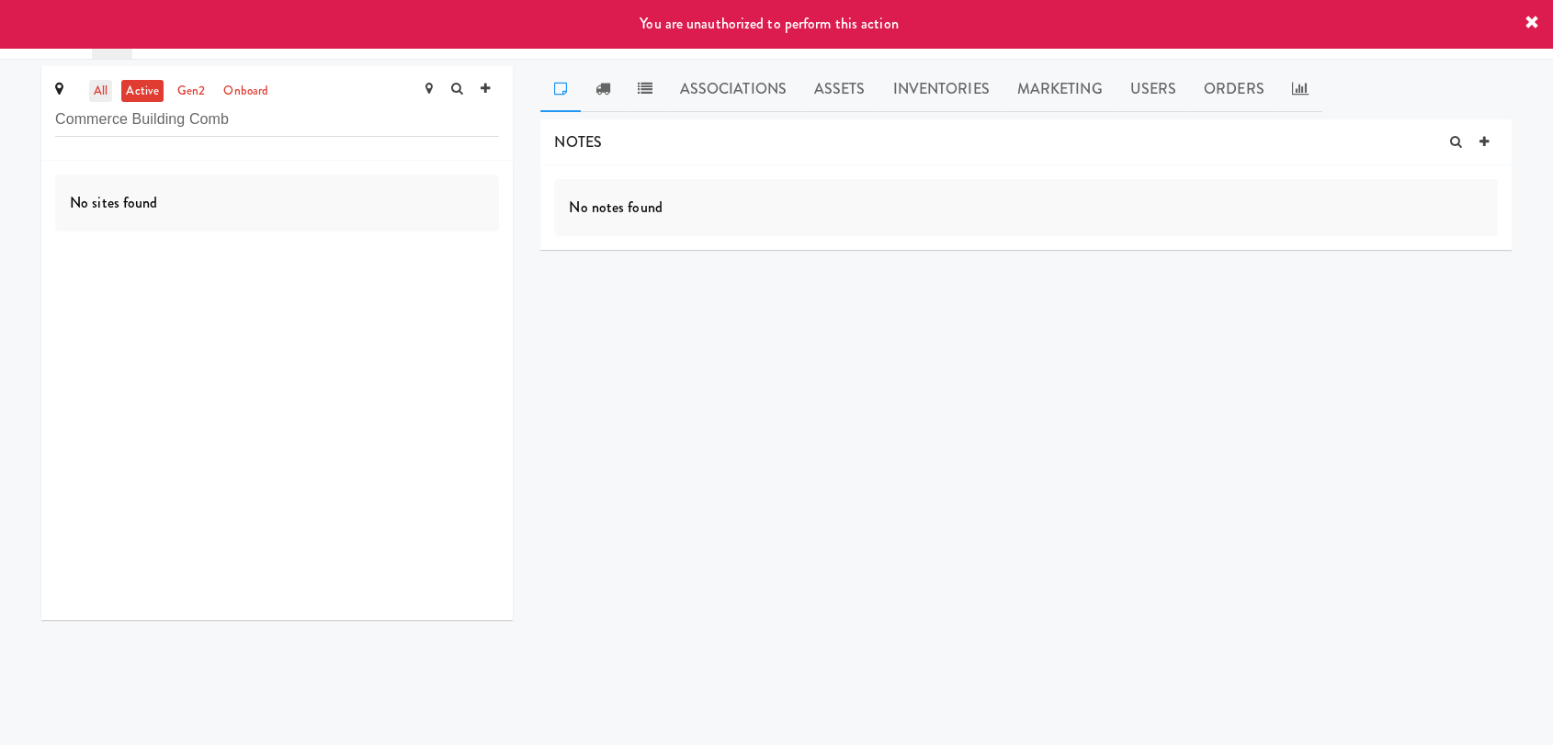
type input "Commerce Building Comb"
click at [104, 90] on link "all" at bounding box center [100, 91] width 23 height 23
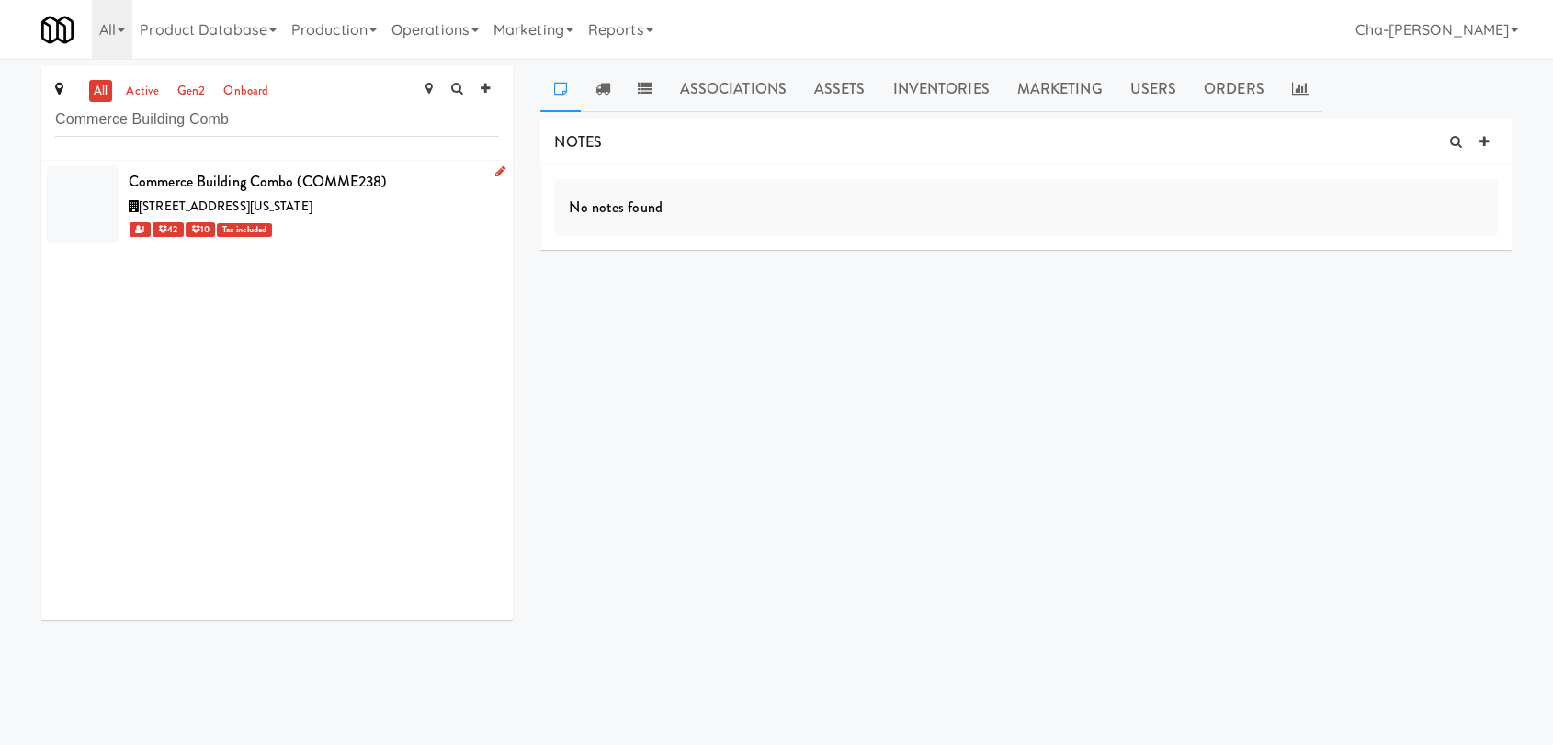
click at [495, 171] on icon at bounding box center [500, 171] width 10 height 12
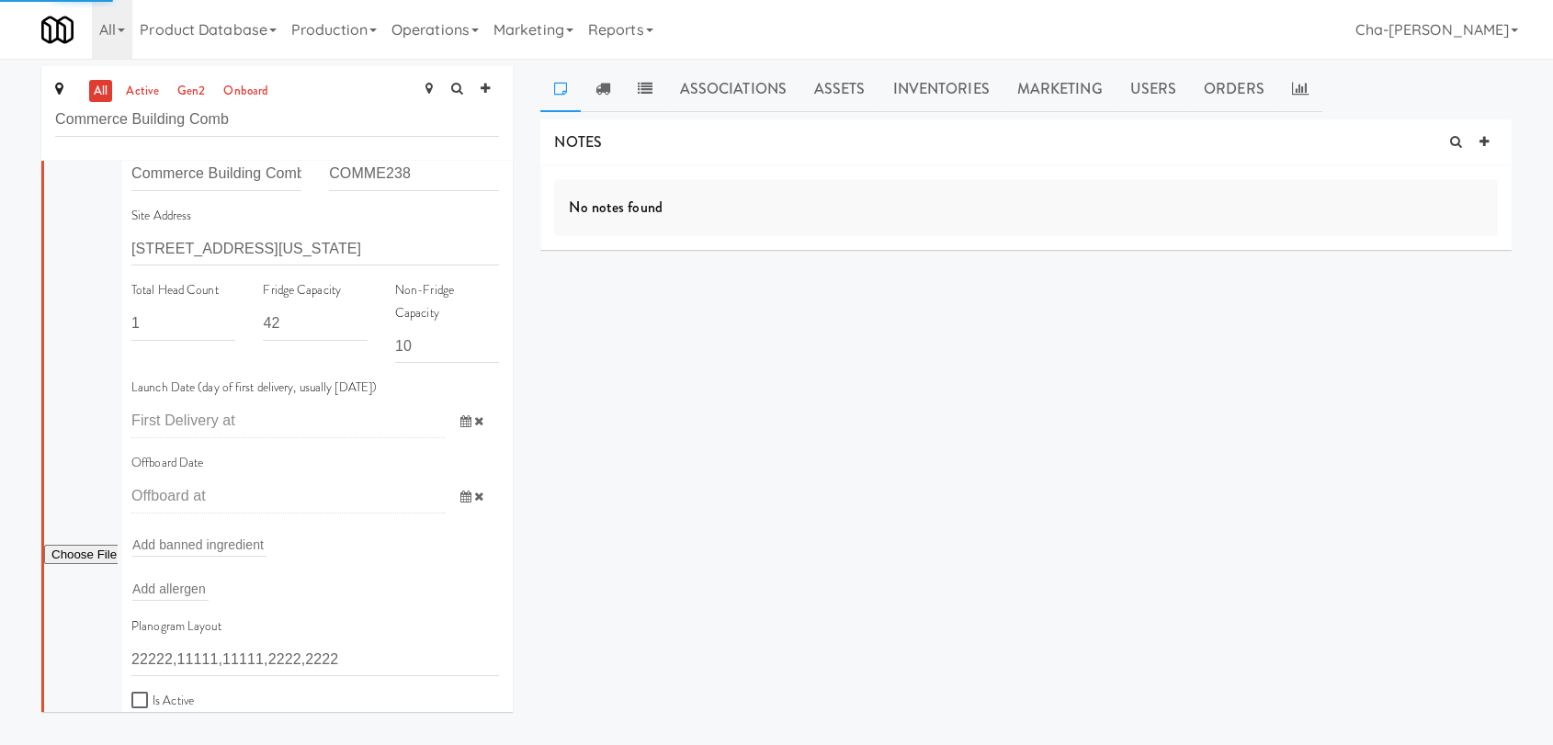
scroll to position [102, 0]
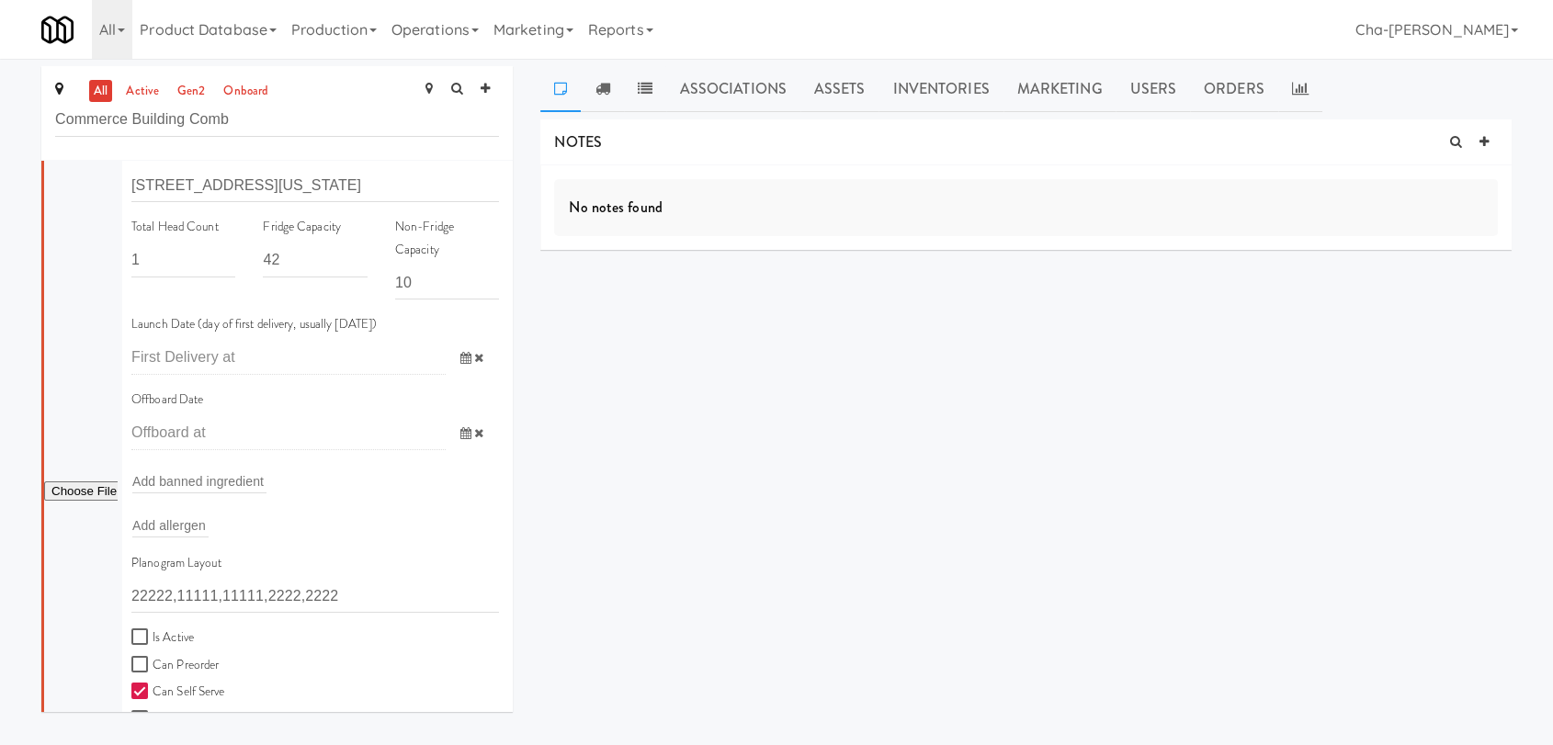
click at [155, 627] on label "Is Active" at bounding box center [162, 638] width 62 height 23
click at [153, 630] on input "Is Active" at bounding box center [141, 637] width 21 height 15
checkbox input "true"
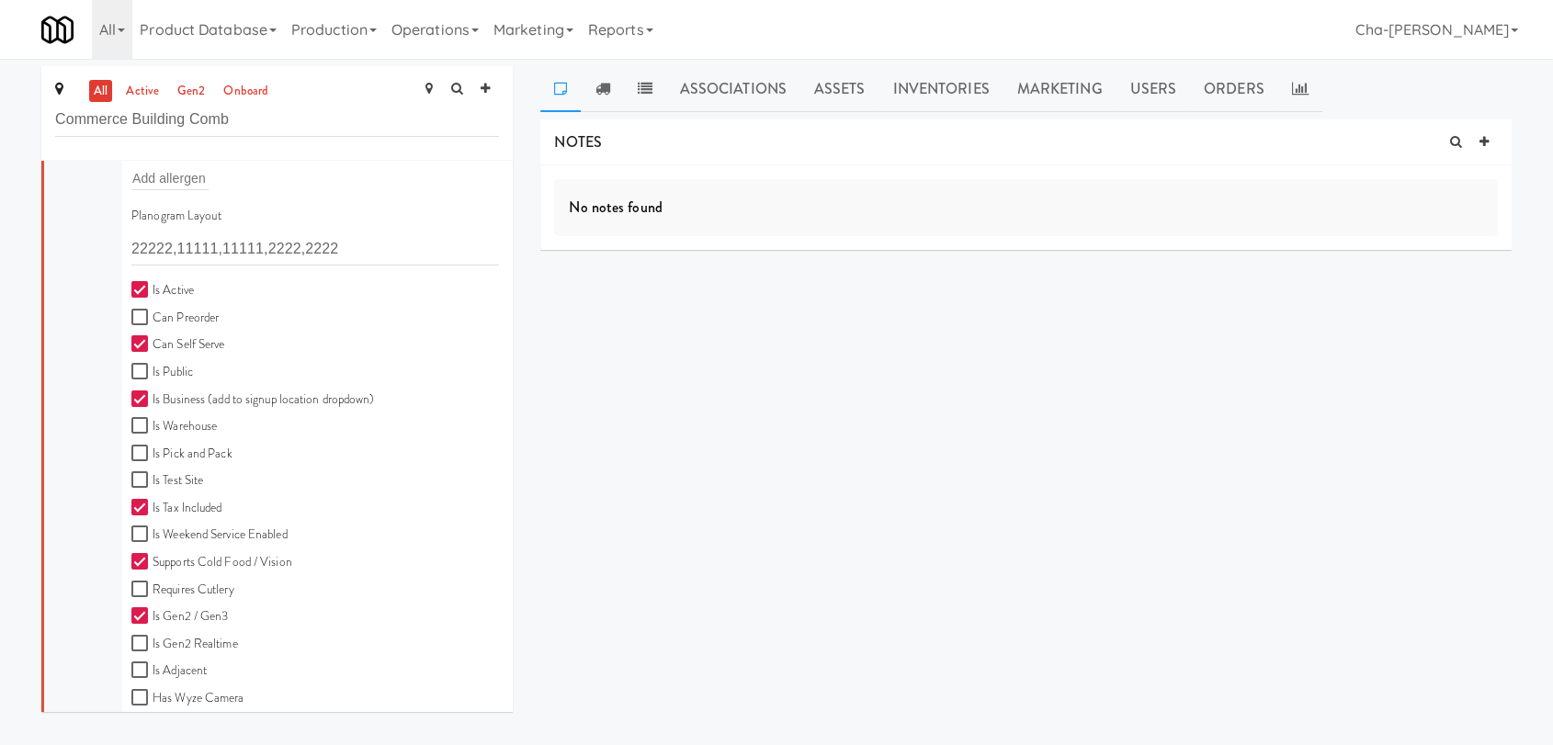
scroll to position [509, 0]
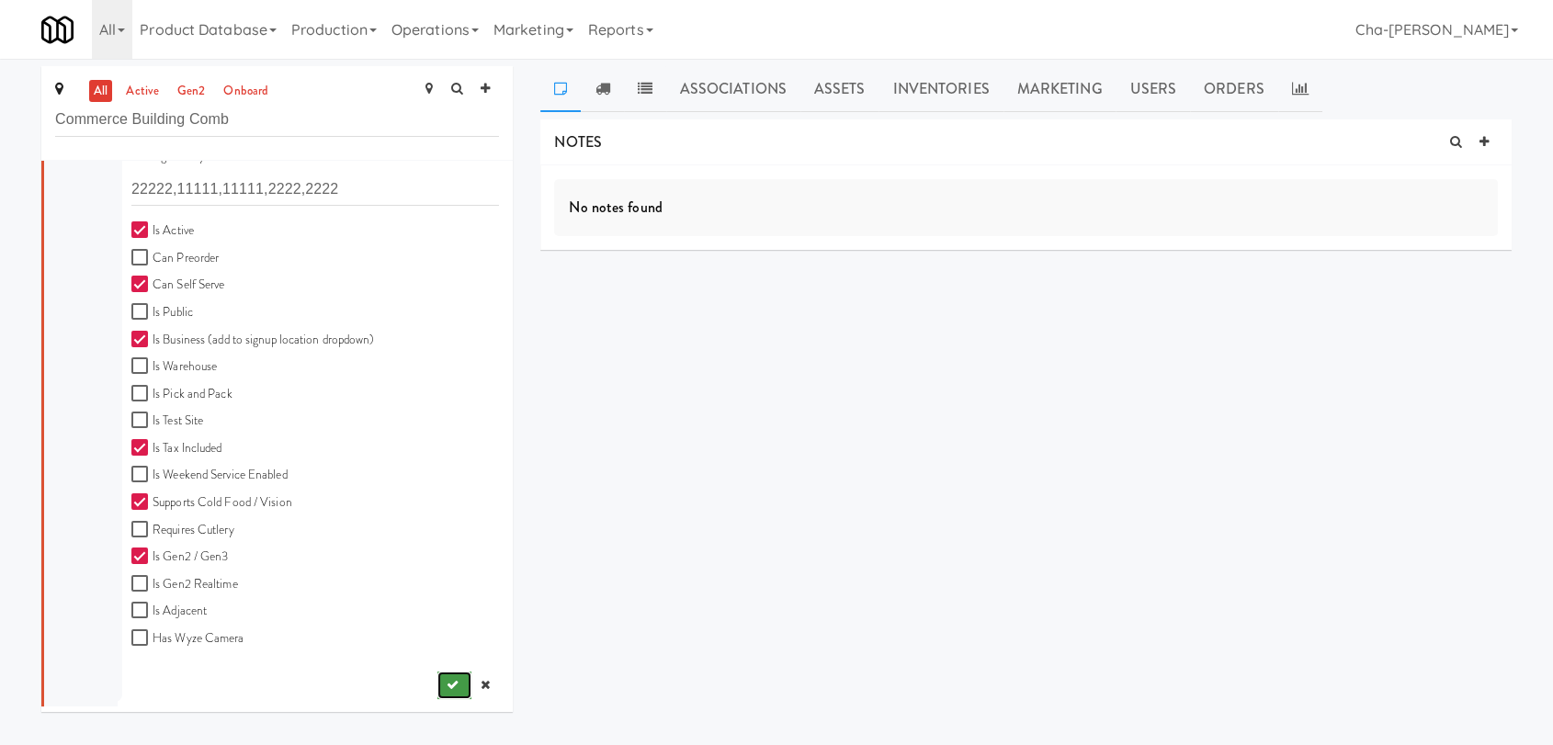
click at [447, 686] on icon "submit" at bounding box center [453, 685] width 12 height 12
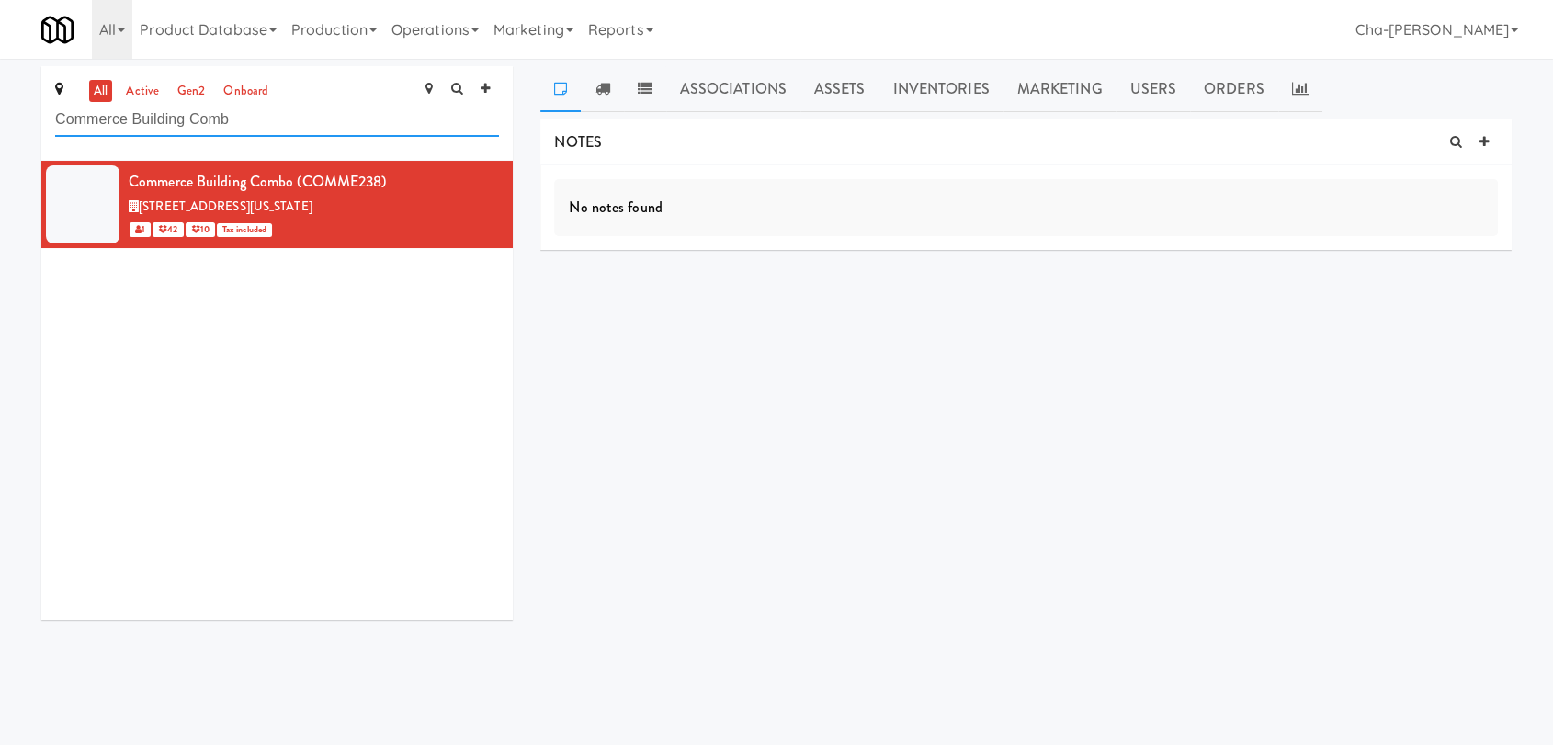
drag, startPoint x: 259, startPoint y: 121, endPoint x: 4, endPoint y: 134, distance: 255.8
click at [4, 134] on div "all active gen2 onboard Commerce Building Comb Commerce Building Combo (COMME23…" at bounding box center [776, 350] width 1553 height 568
click at [154, 88] on link "active" at bounding box center [142, 91] width 42 height 23
click at [448, 42] on link "Operations" at bounding box center [435, 29] width 102 height 59
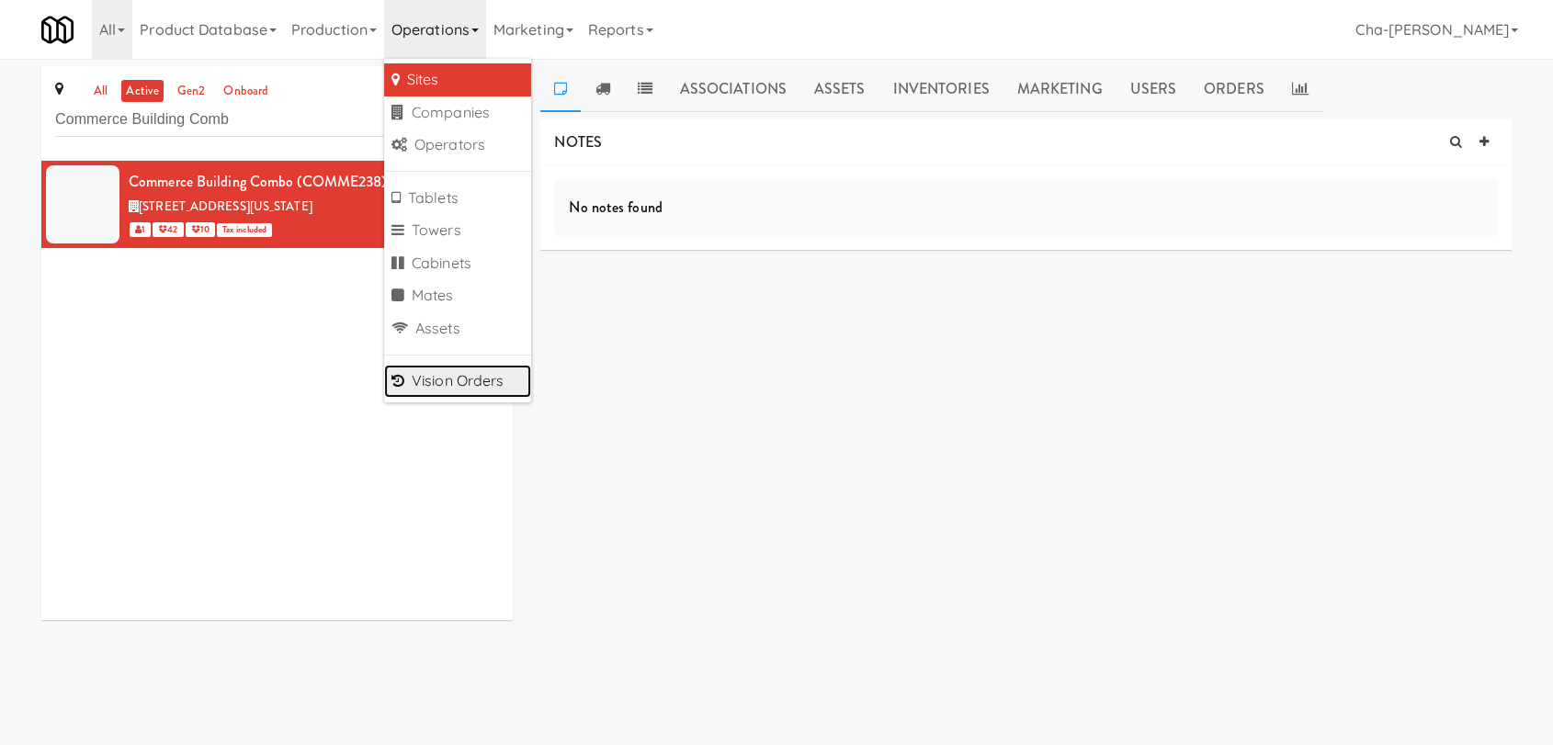
click at [456, 380] on link "Vision Orders" at bounding box center [457, 381] width 147 height 33
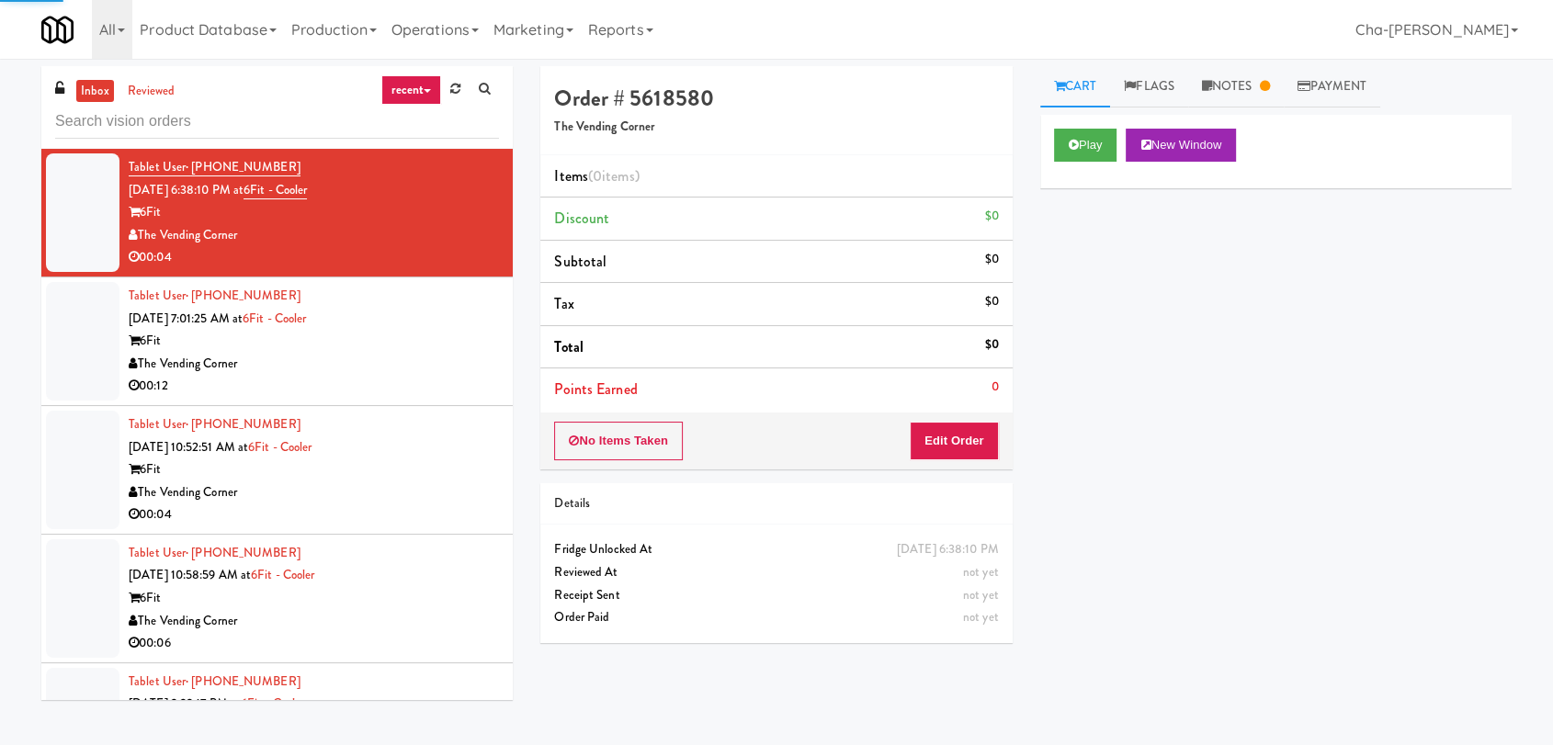
click at [185, 120] on input "text" at bounding box center [277, 122] width 444 height 34
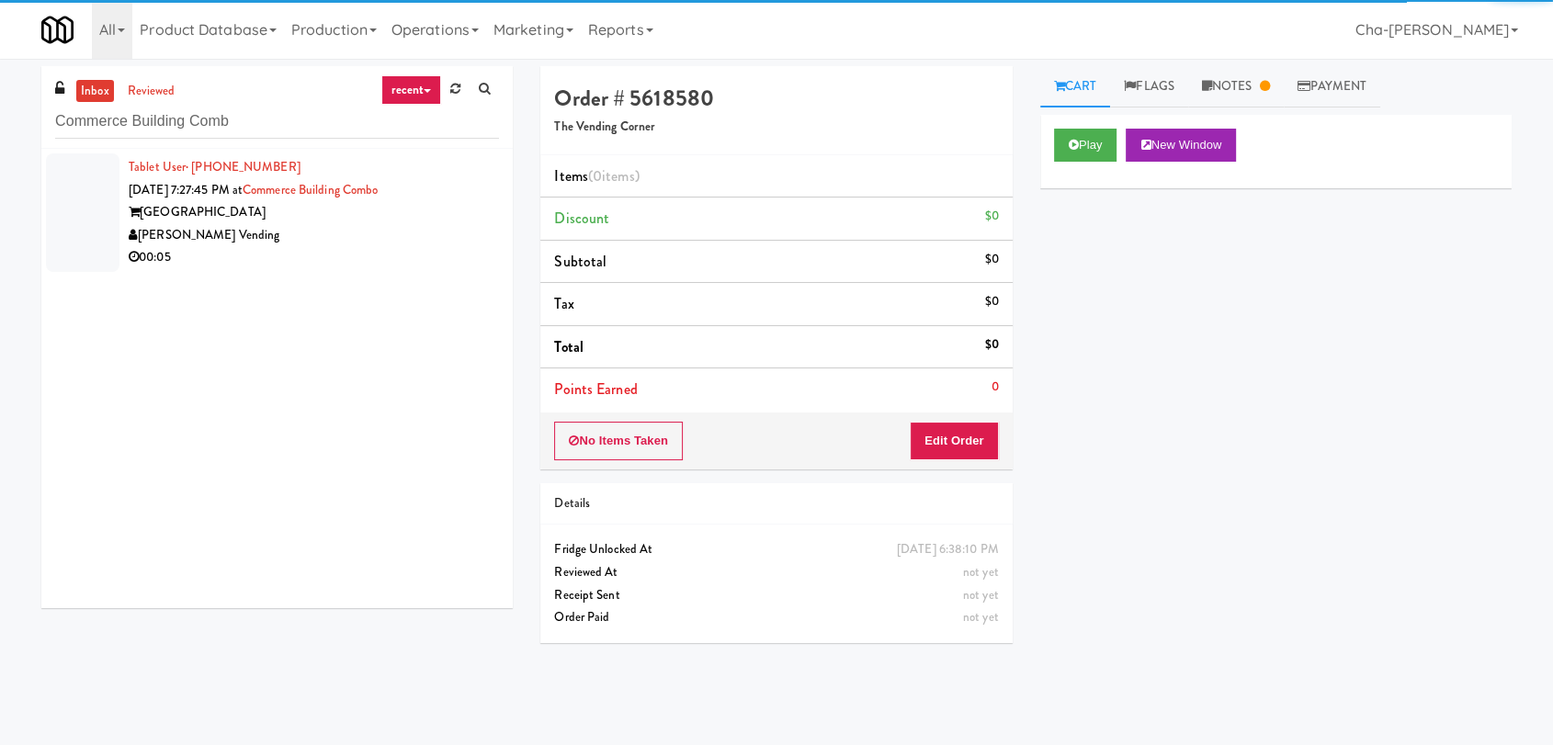
type input "Commerce Building Comb"
click at [395, 214] on div "[GEOGRAPHIC_DATA]" at bounding box center [314, 212] width 370 height 23
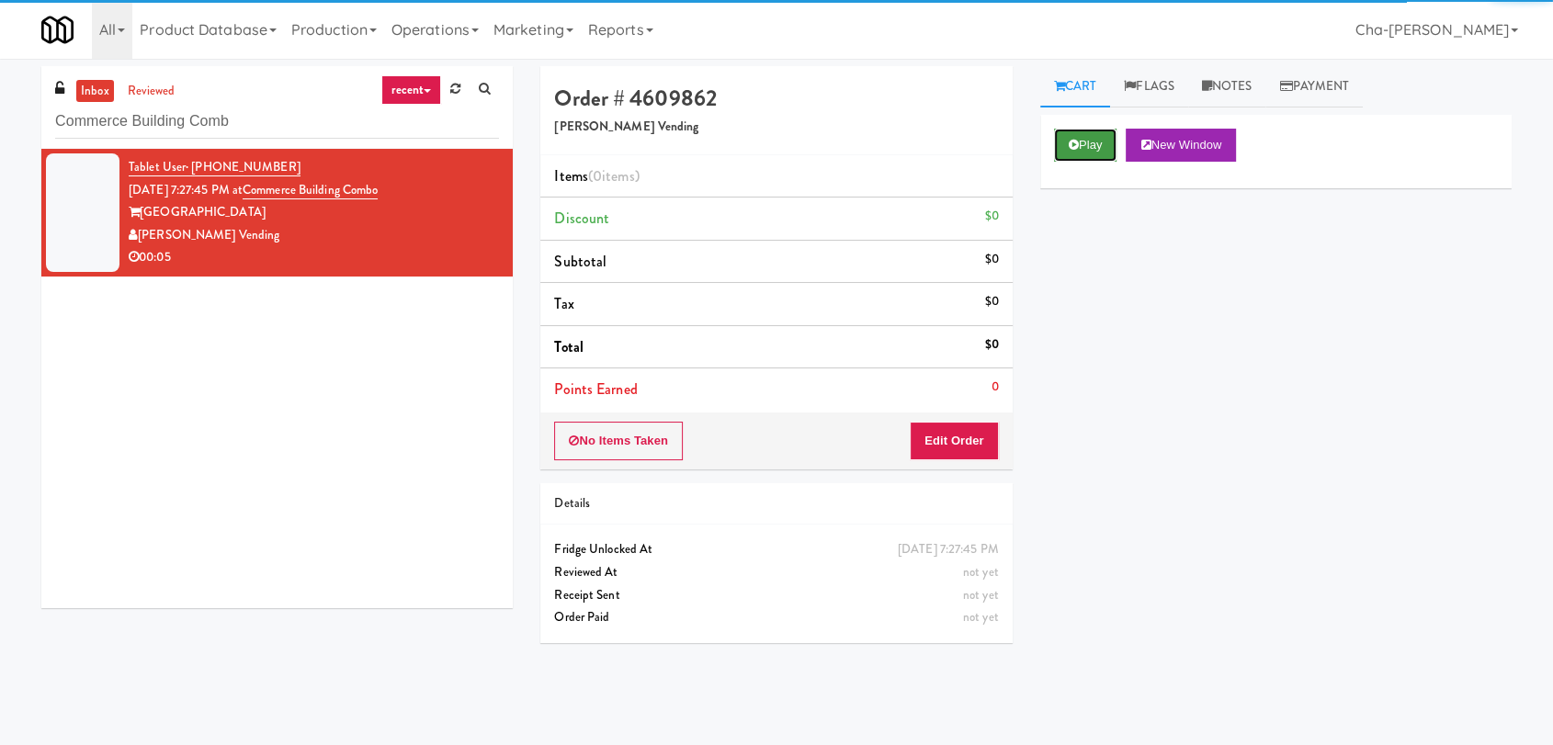
click at [1092, 140] on button "Play" at bounding box center [1085, 145] width 63 height 33
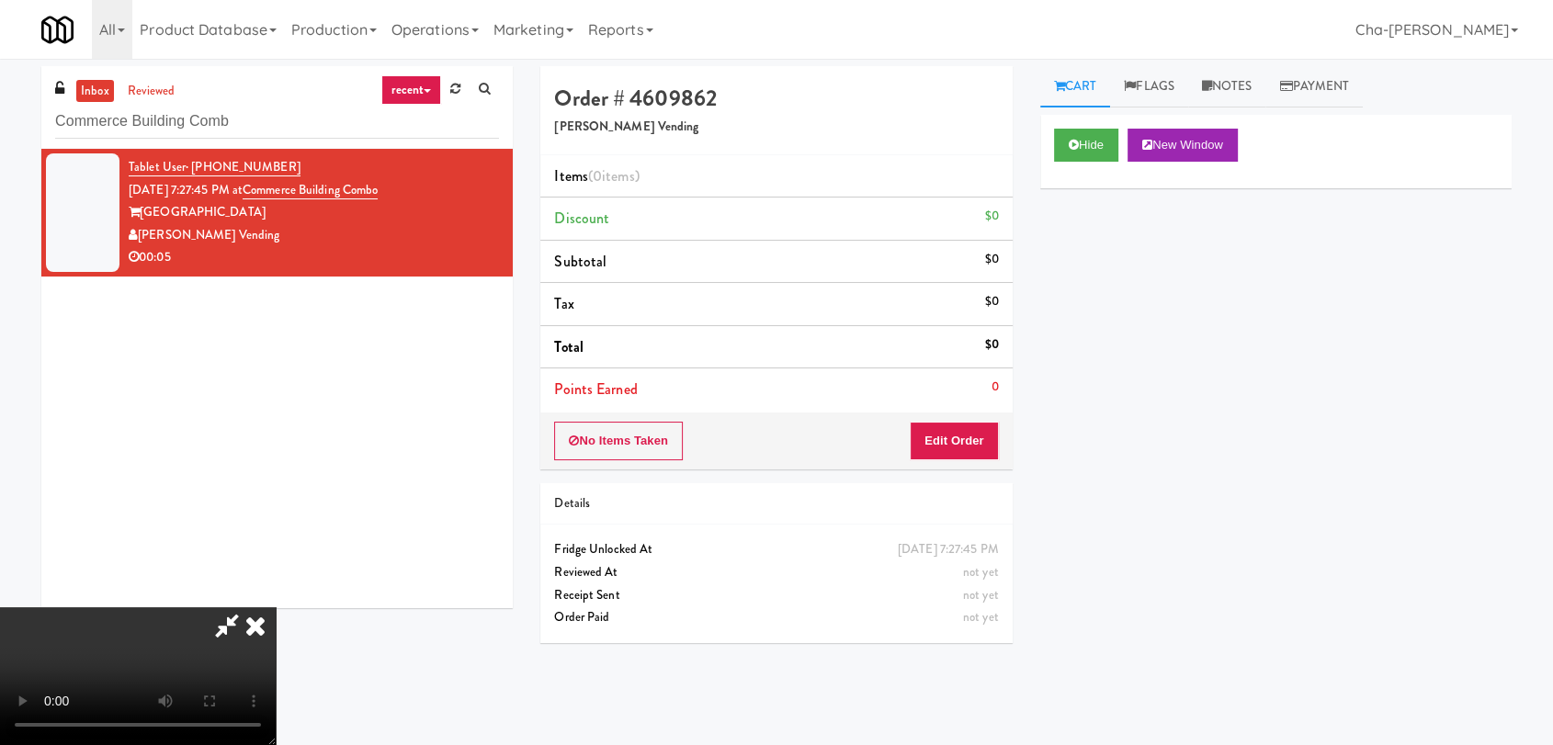
click at [276, 607] on icon at bounding box center [255, 625] width 40 height 37
